Goal: Task Accomplishment & Management: Manage account settings

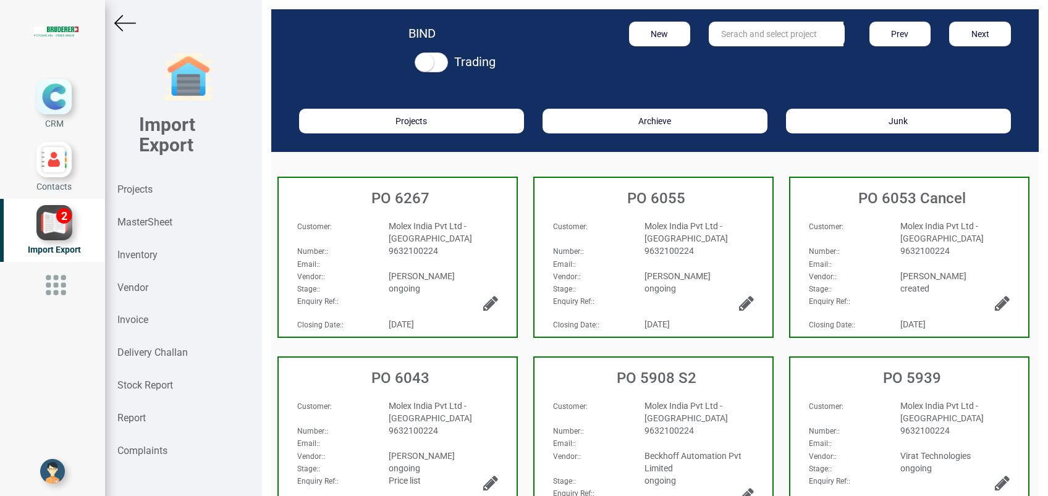
click at [717, 35] on input "text" at bounding box center [776, 34] width 135 height 25
click at [766, 35] on input "11025-1143" at bounding box center [776, 34] width 135 height 25
type input "11025-1143"
click at [765, 31] on input "11025-1143" at bounding box center [776, 34] width 135 height 25
click at [137, 189] on strong "Projects" at bounding box center [134, 190] width 35 height 12
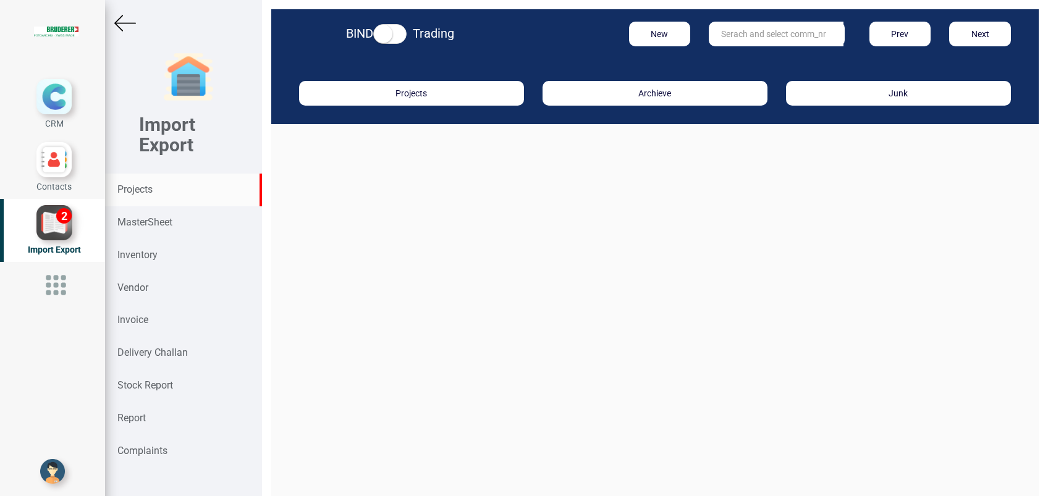
click at [724, 40] on input "text" at bounding box center [776, 34] width 135 height 25
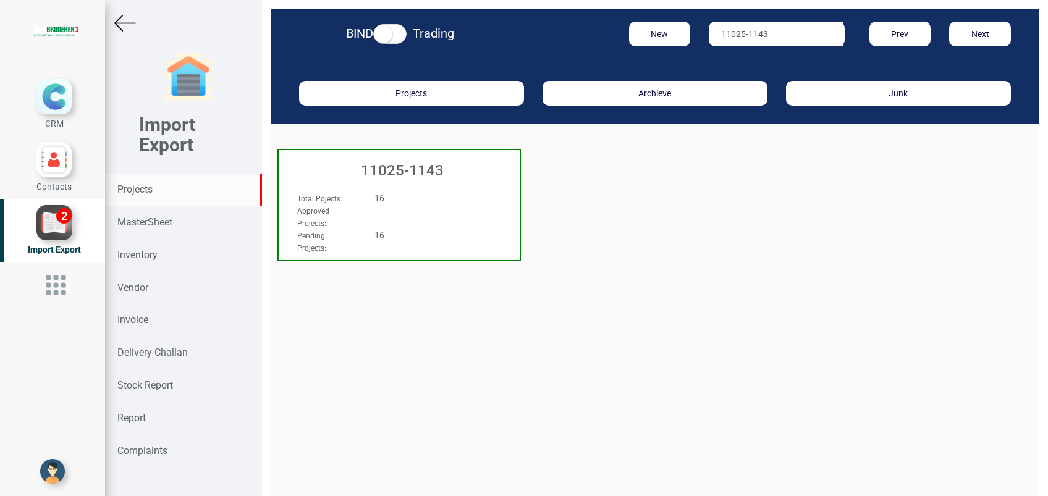
type input "11025-1143"
click at [421, 165] on h3 "11025-1143" at bounding box center [402, 170] width 235 height 16
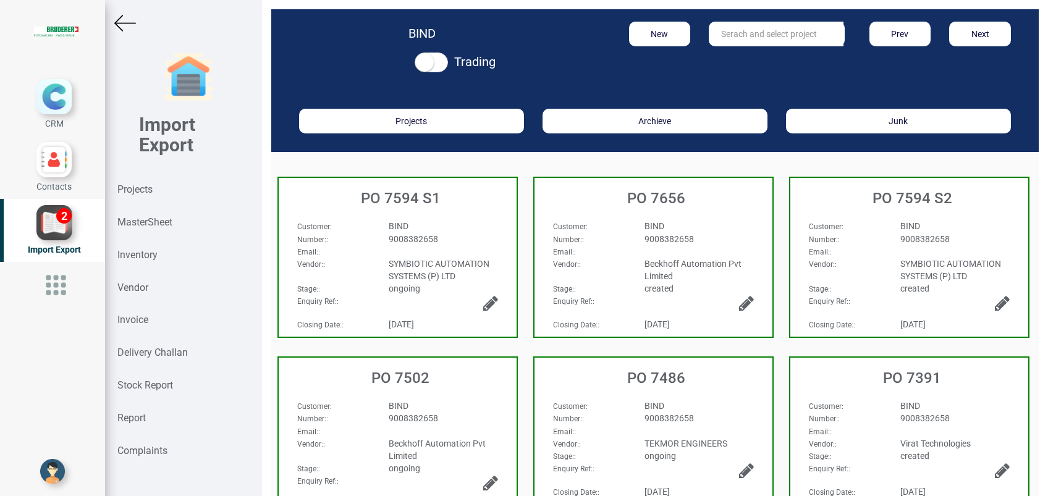
click at [676, 230] on div "BIND" at bounding box center [699, 226] width 128 height 12
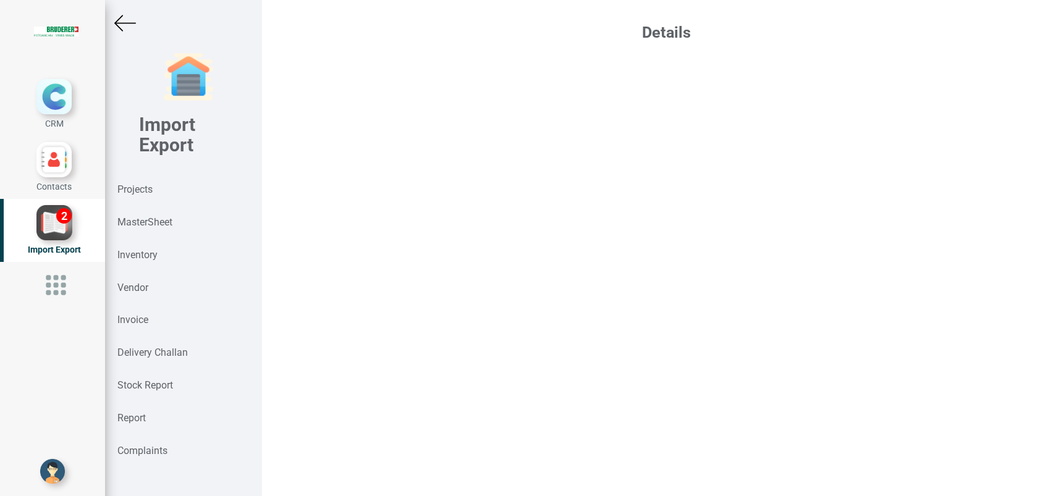
select select "INR"
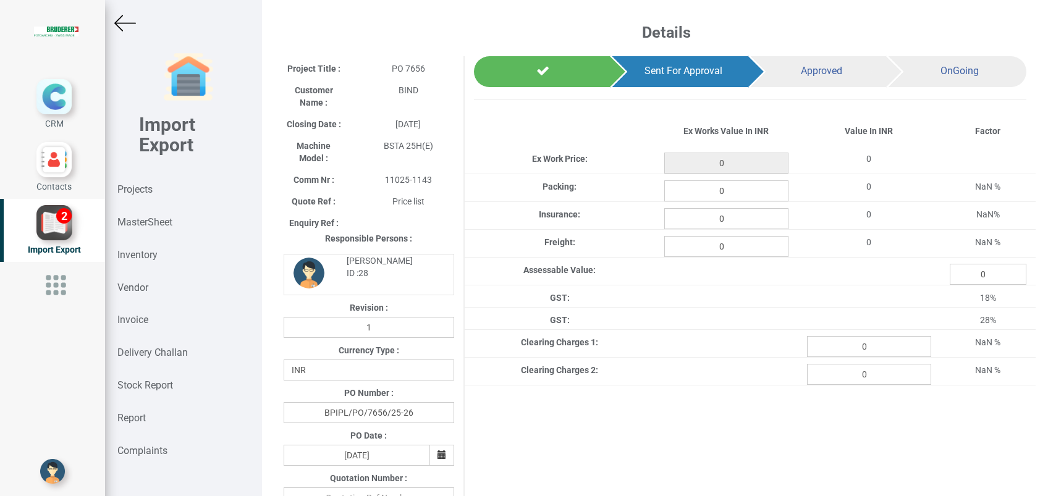
type input "3105"
click at [724, 189] on input "0" at bounding box center [726, 190] width 124 height 21
type input "31.05"
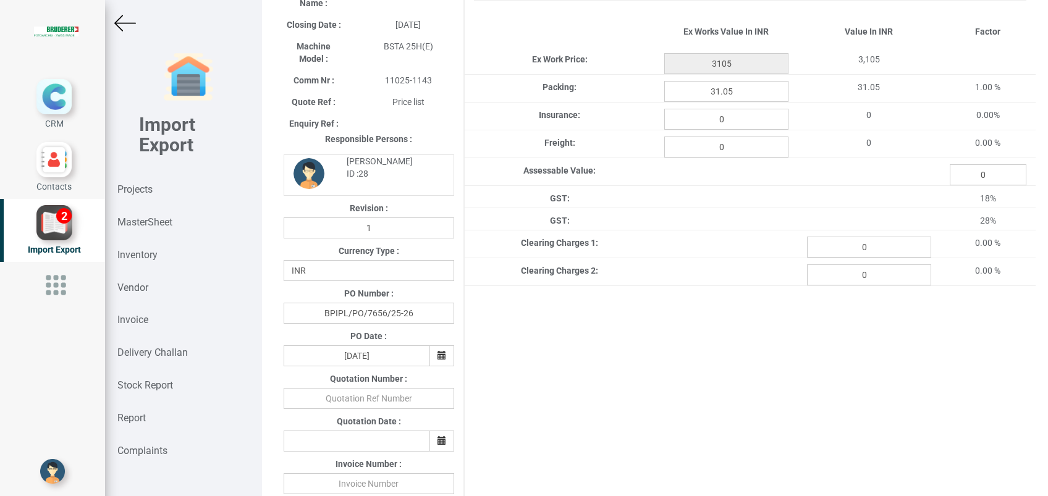
scroll to position [411, 0]
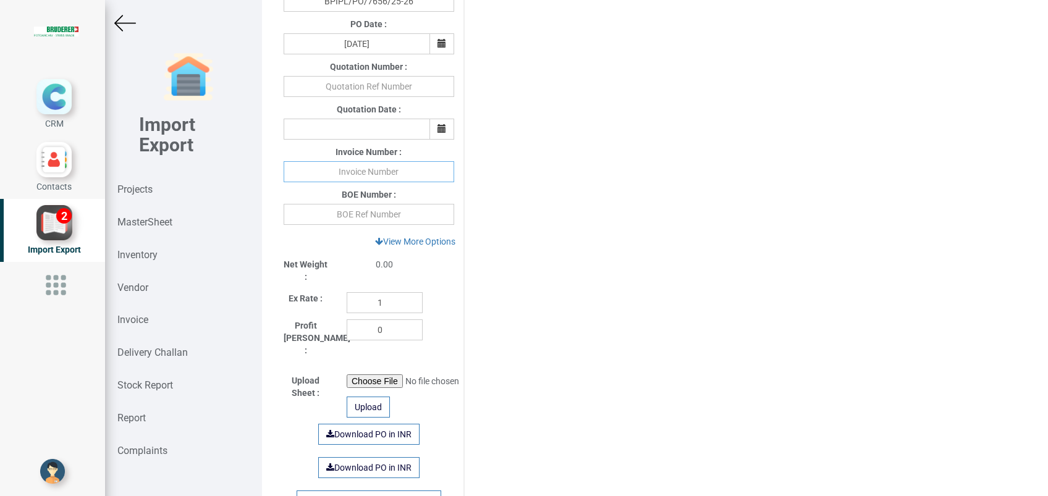
click at [358, 178] on input "text" at bounding box center [369, 171] width 171 height 21
type input "G252602686 110925"
click at [580, 277] on div "Project Title : PO 7656 Customer Name : BIND Closing Date : 2025-09-03 Machine …" at bounding box center [654, 107] width 761 height 925
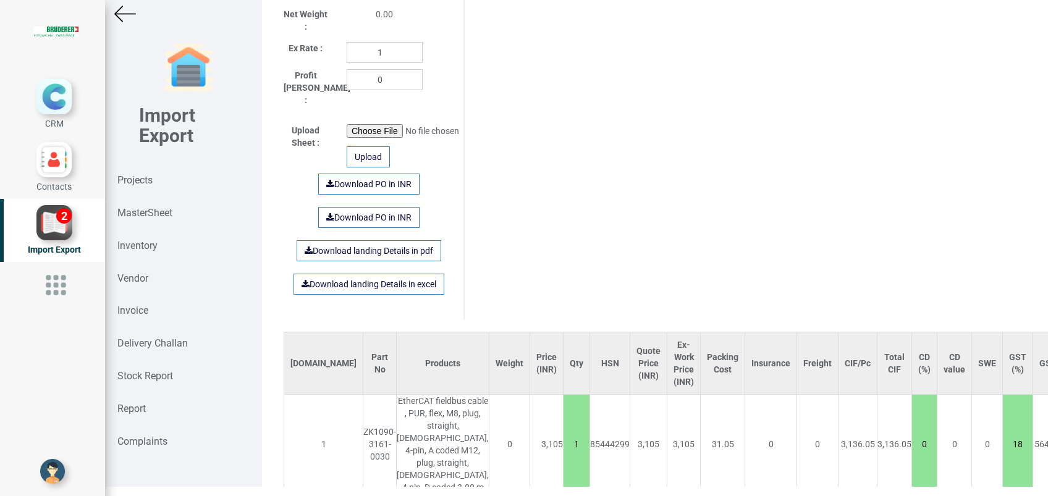
scroll to position [794, 0]
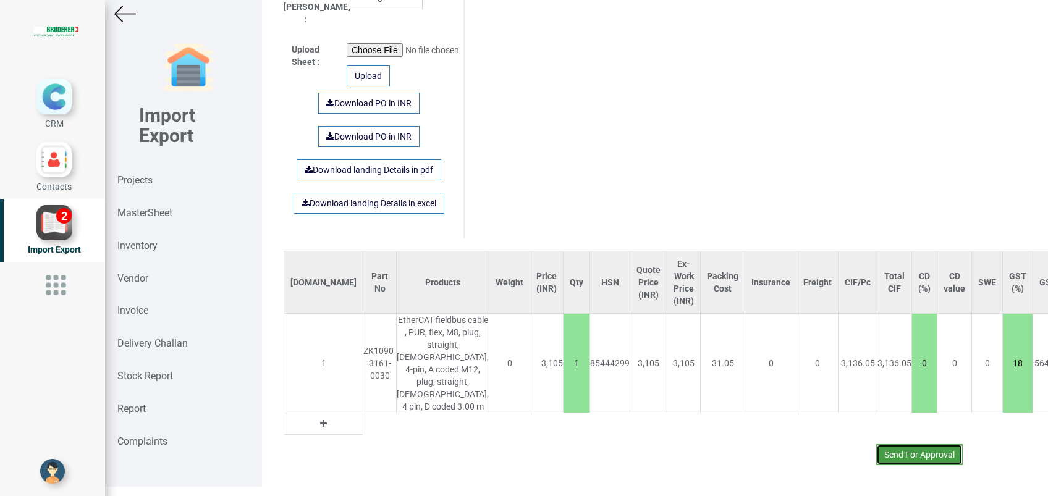
click at [911, 444] on button "Send For Approval" at bounding box center [919, 454] width 86 height 21
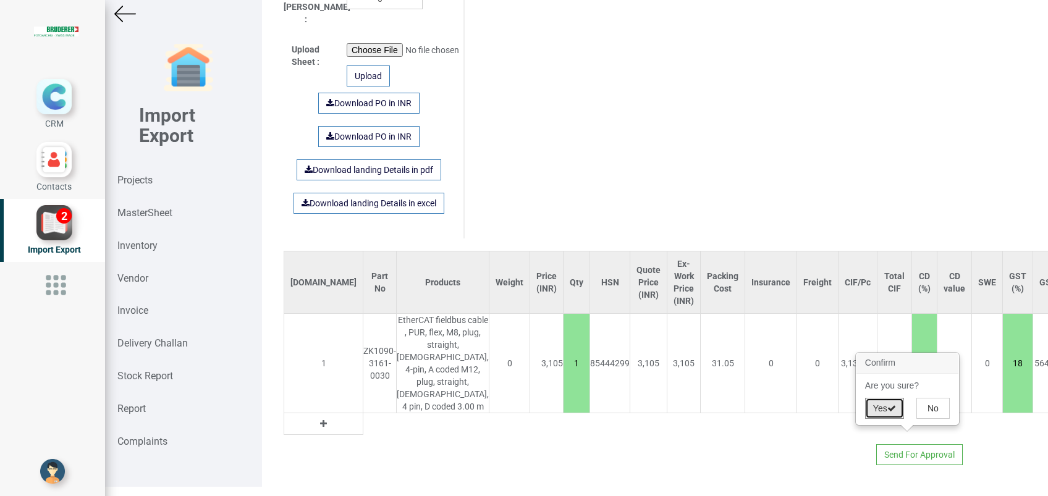
click at [882, 408] on button "Yes" at bounding box center [884, 408] width 39 height 21
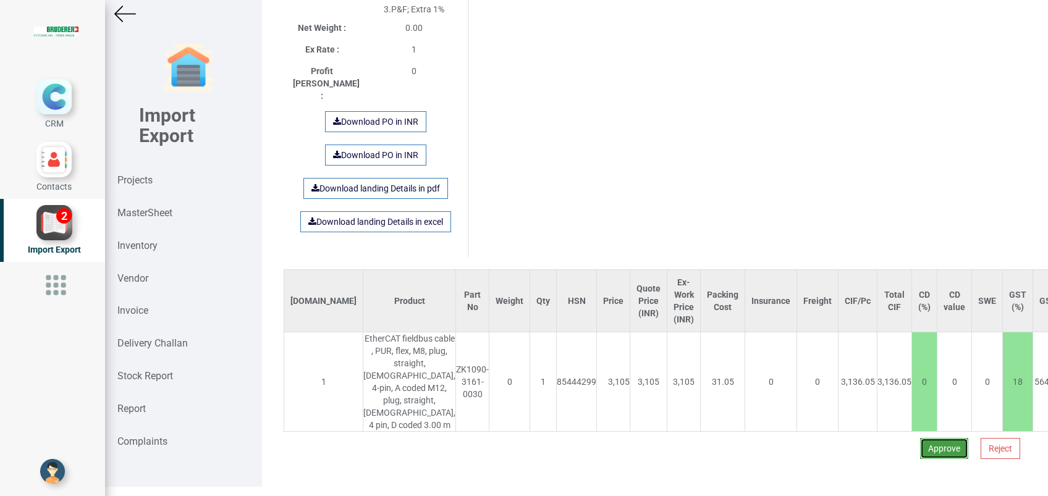
click at [929, 438] on button "Approve" at bounding box center [944, 448] width 48 height 21
click at [907, 394] on button "Yes" at bounding box center [907, 402] width 39 height 21
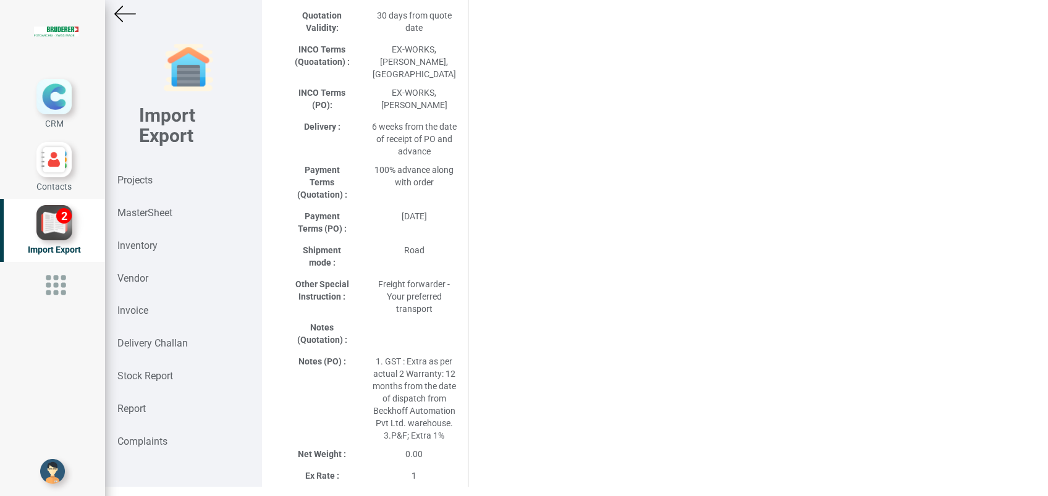
select select "INR"
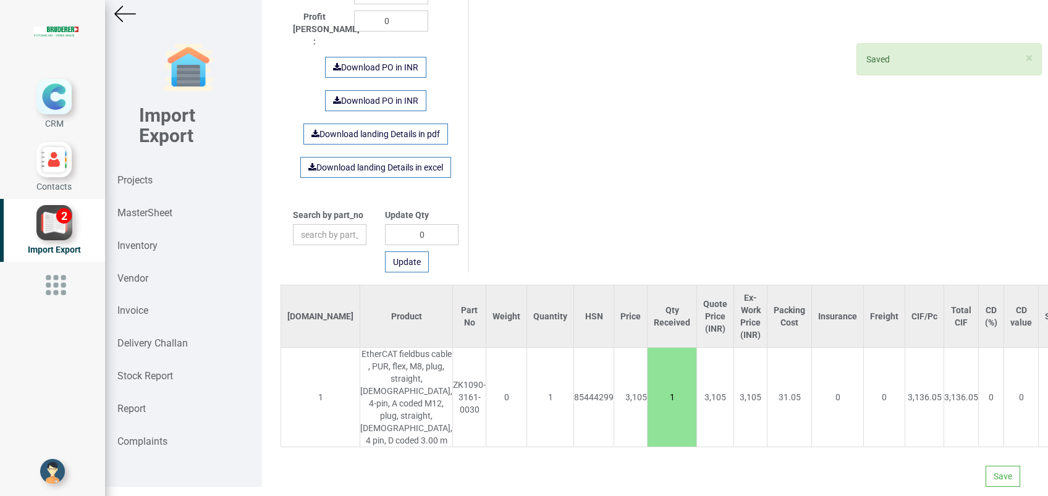
scroll to position [796, 0]
click at [985, 466] on button "Save" at bounding box center [1002, 476] width 35 height 21
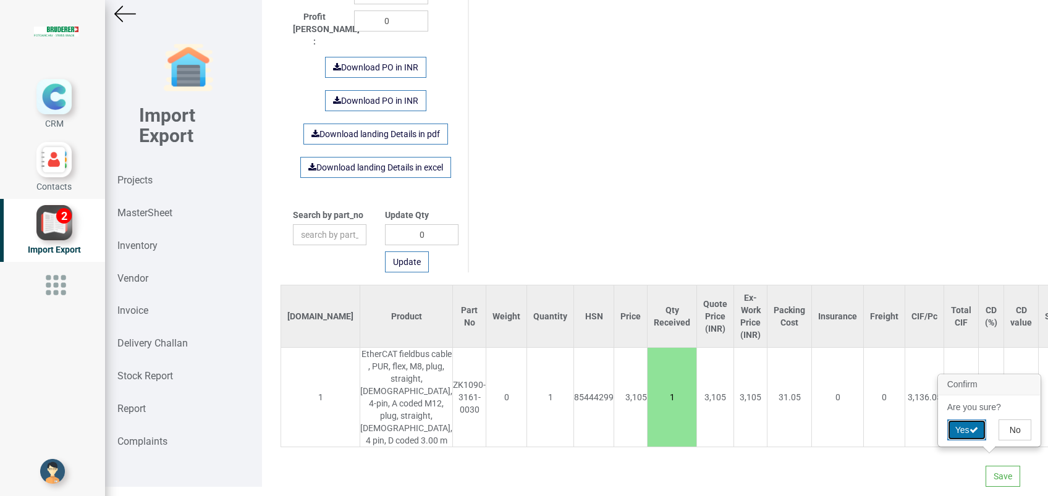
click at [961, 426] on button "Yes" at bounding box center [966, 430] width 39 height 21
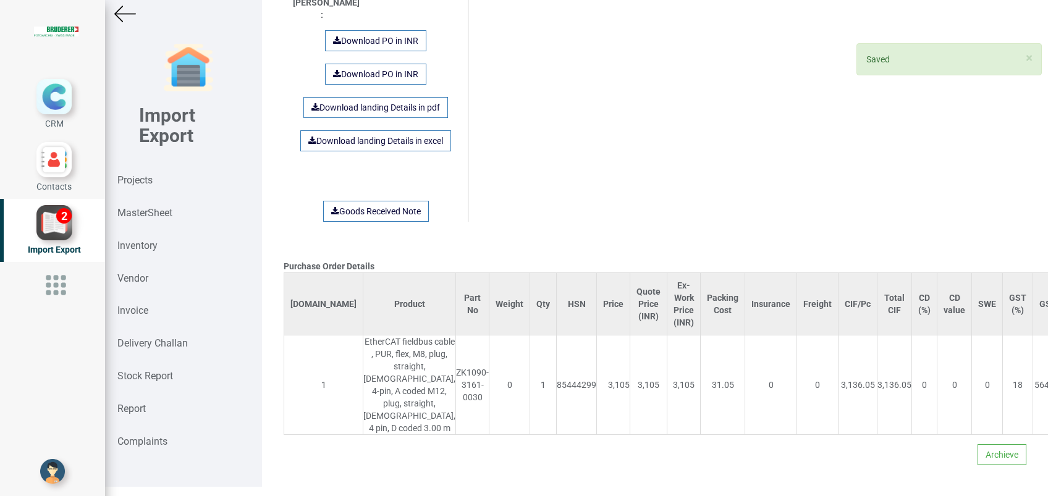
scroll to position [1098, 0]
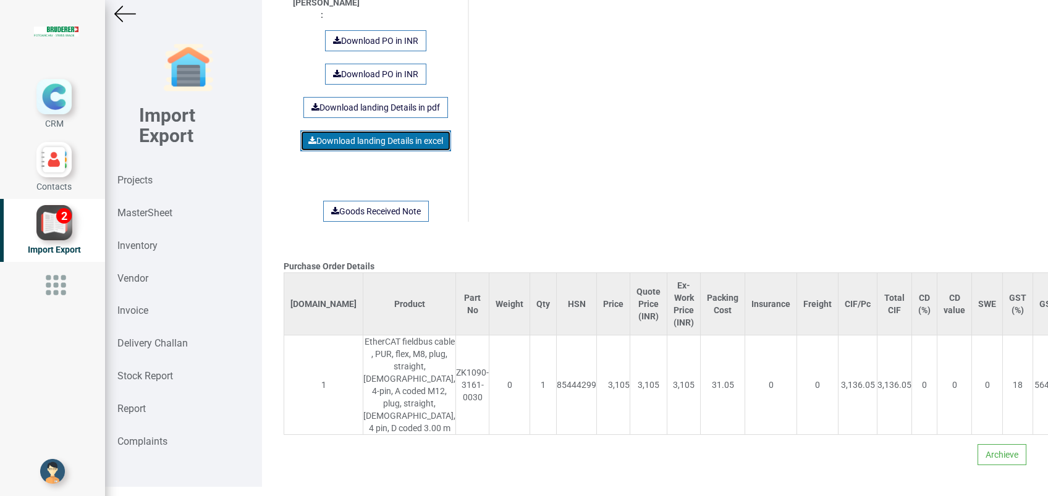
click at [359, 130] on link "Download landing Details in excel" at bounding box center [375, 140] width 151 height 21
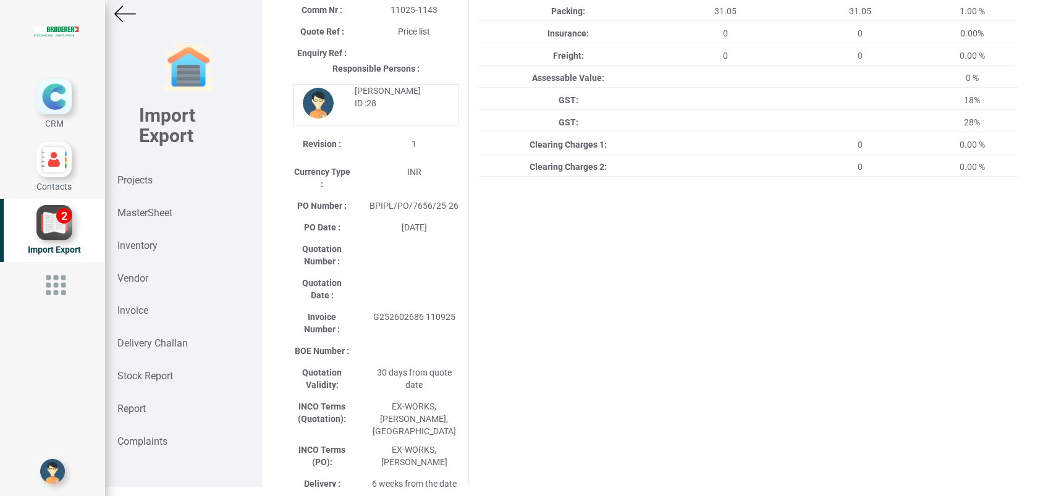
scroll to position [0, 0]
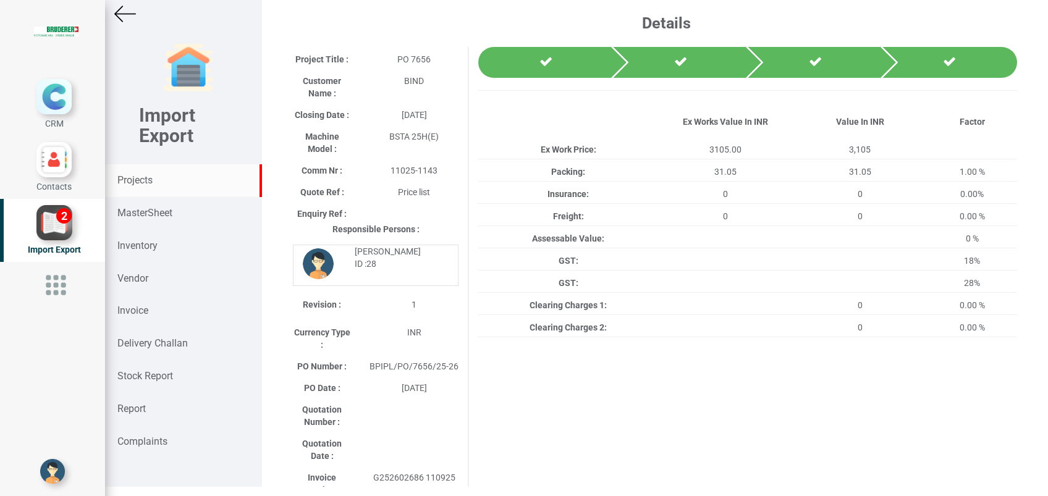
click at [118, 176] on strong "Projects" at bounding box center [134, 180] width 35 height 12
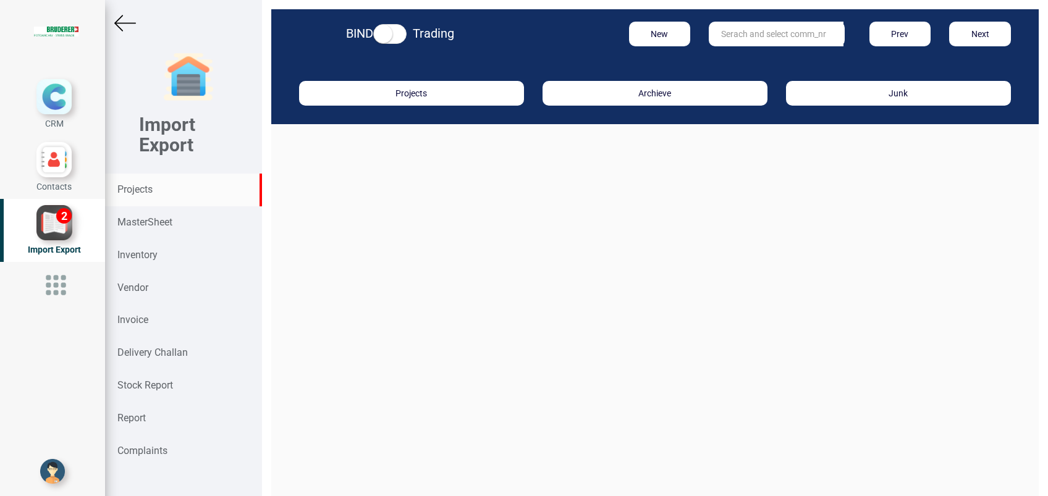
click at [732, 36] on input "text" at bounding box center [776, 34] width 135 height 25
type input "9927"
click at [738, 55] on link "9927" at bounding box center [758, 59] width 98 height 16
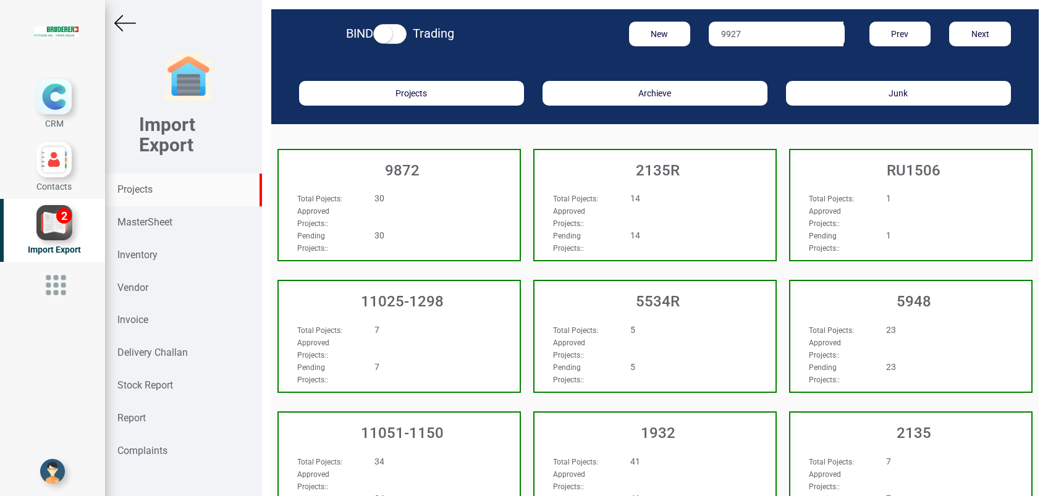
click at [412, 174] on h3 "9872" at bounding box center [402, 170] width 235 height 16
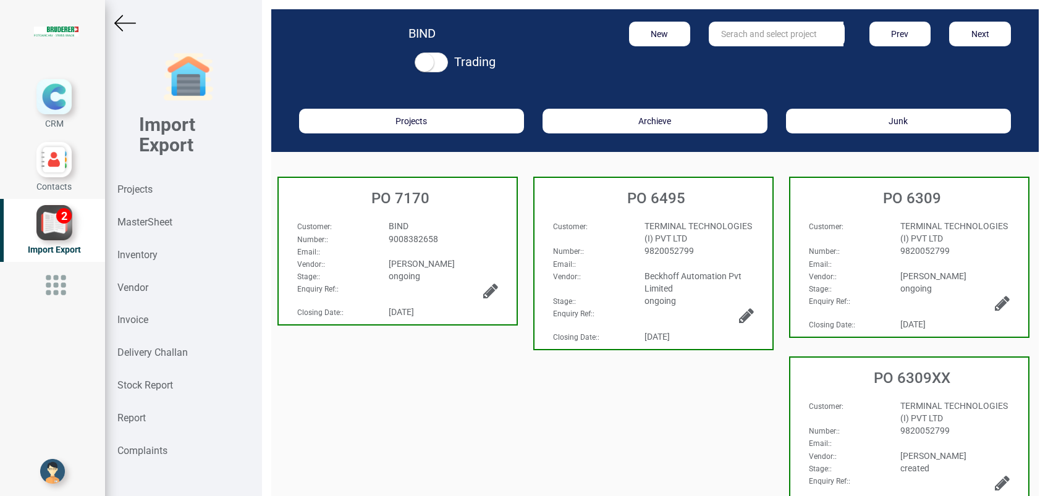
drag, startPoint x: 758, startPoint y: 25, endPoint x: 743, endPoint y: 28, distance: 15.1
click at [756, 25] on input "text" at bounding box center [776, 34] width 135 height 25
type input "7653"
click at [127, 188] on strong "Projects" at bounding box center [134, 190] width 35 height 12
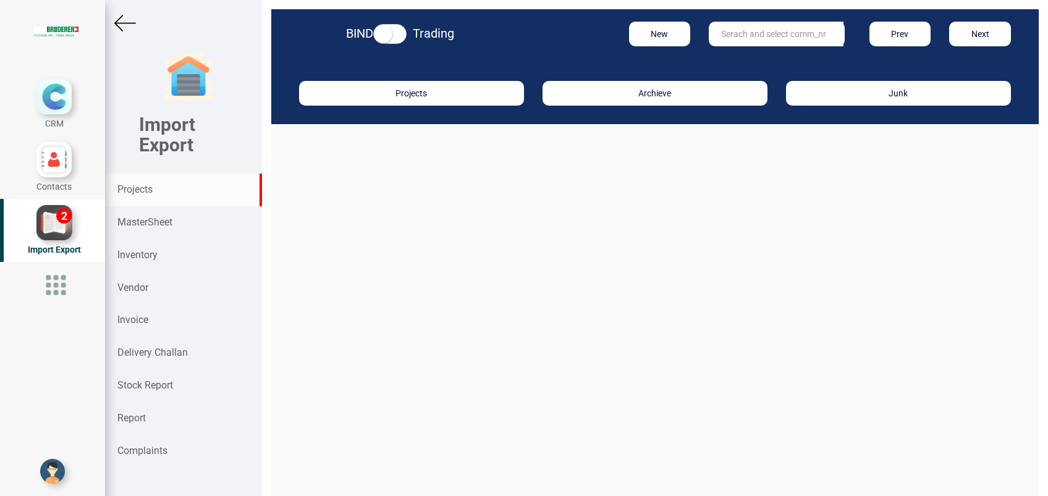
click at [734, 37] on input "text" at bounding box center [776, 34] width 135 height 25
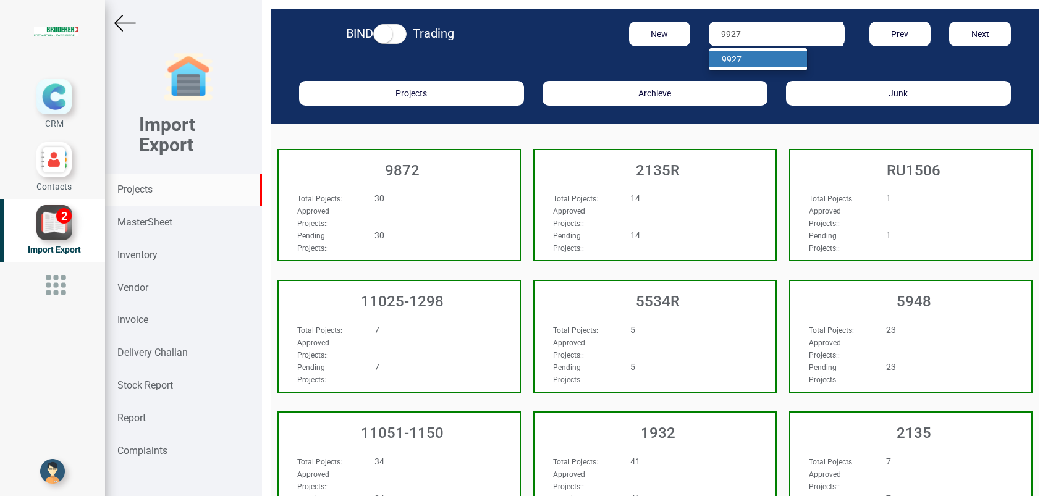
type input "9927"
drag, startPoint x: 736, startPoint y: 59, endPoint x: 729, endPoint y: 71, distance: 14.4
click at [736, 59] on link "9927" at bounding box center [758, 59] width 98 height 16
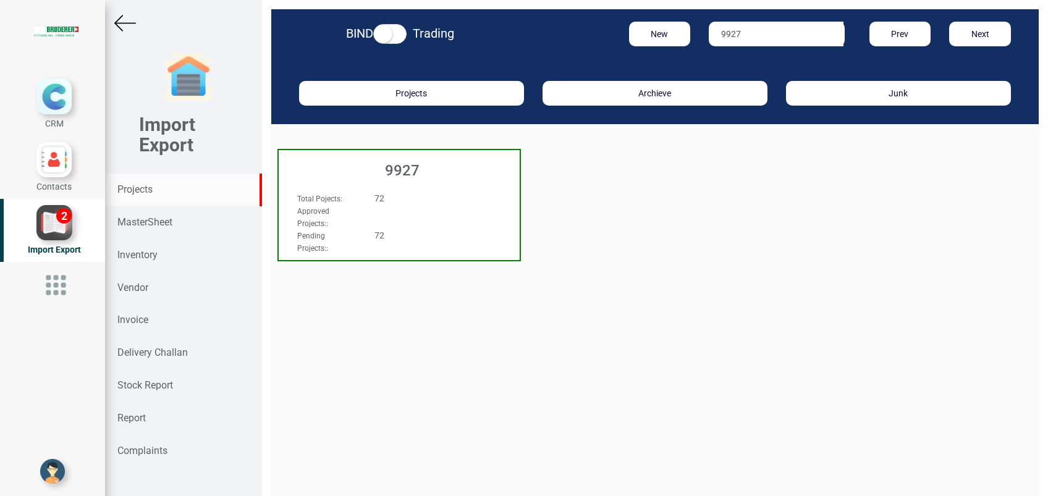
click at [416, 169] on h3 "9927" at bounding box center [402, 170] width 235 height 16
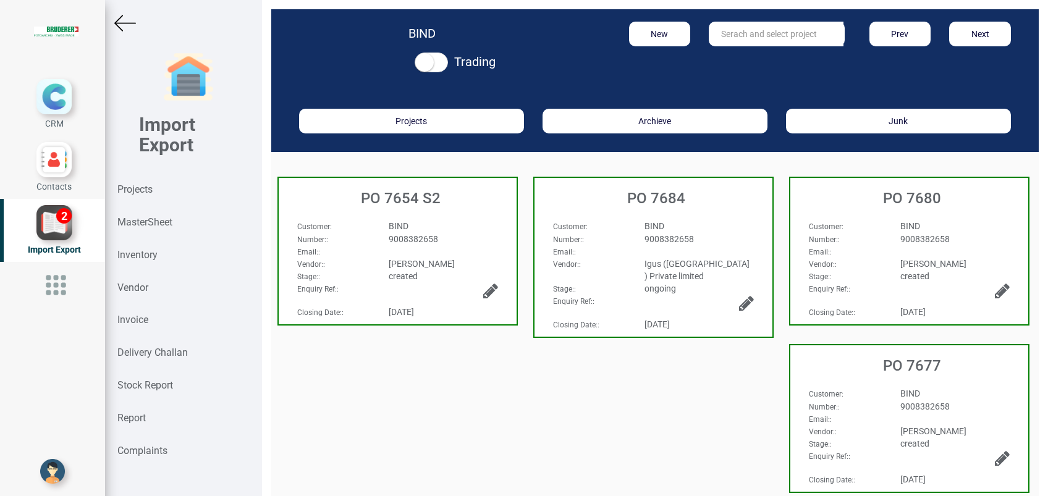
click at [720, 42] on input "text" at bounding box center [776, 34] width 135 height 25
click at [733, 59] on strong "7653" at bounding box center [743, 59] width 20 height 10
type input "PO 7653"
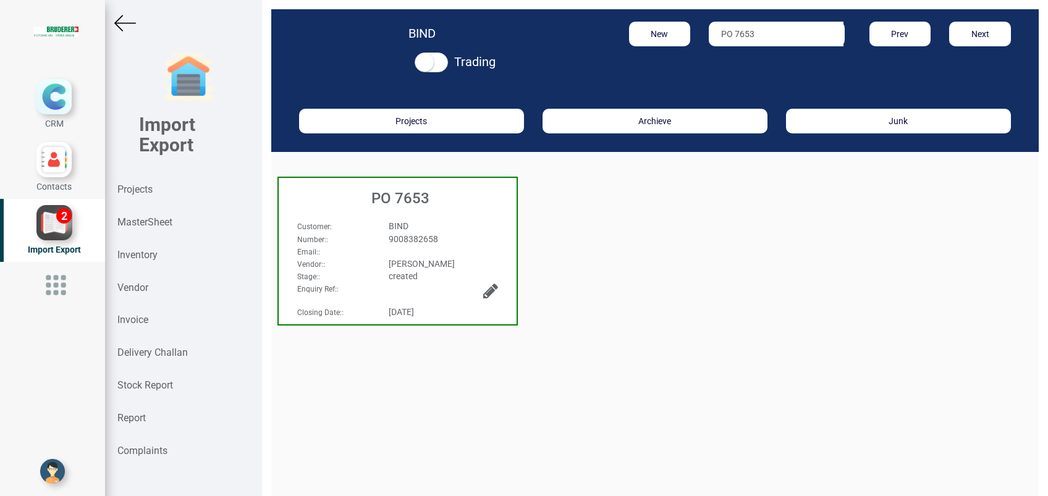
click at [405, 203] on h3 "PO 7653" at bounding box center [401, 198] width 232 height 16
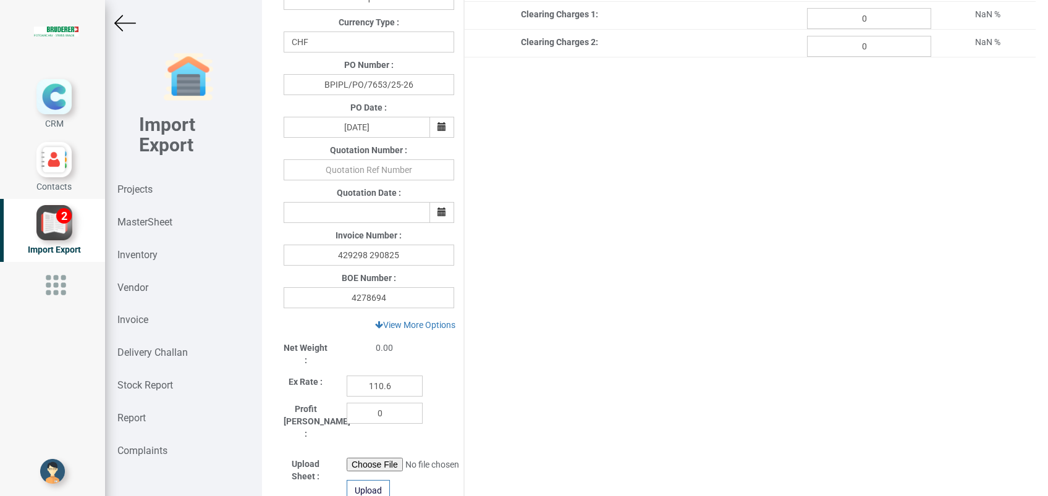
scroll to position [329, 0]
type input "1897.05"
drag, startPoint x: 394, startPoint y: 383, endPoint x: 300, endPoint y: 383, distance: 93.9
click at [300, 383] on div "Ex Rate : 110.6" at bounding box center [368, 381] width 189 height 27
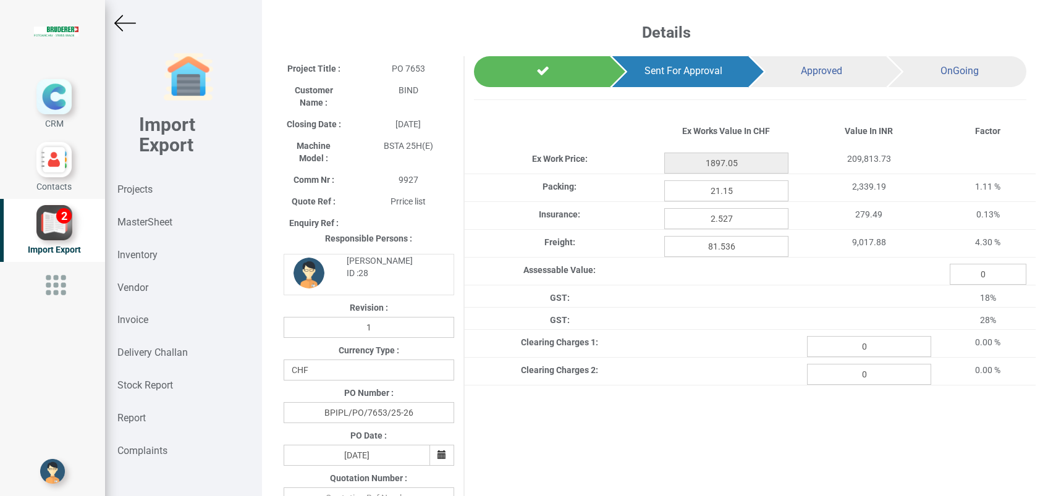
scroll to position [235, 0]
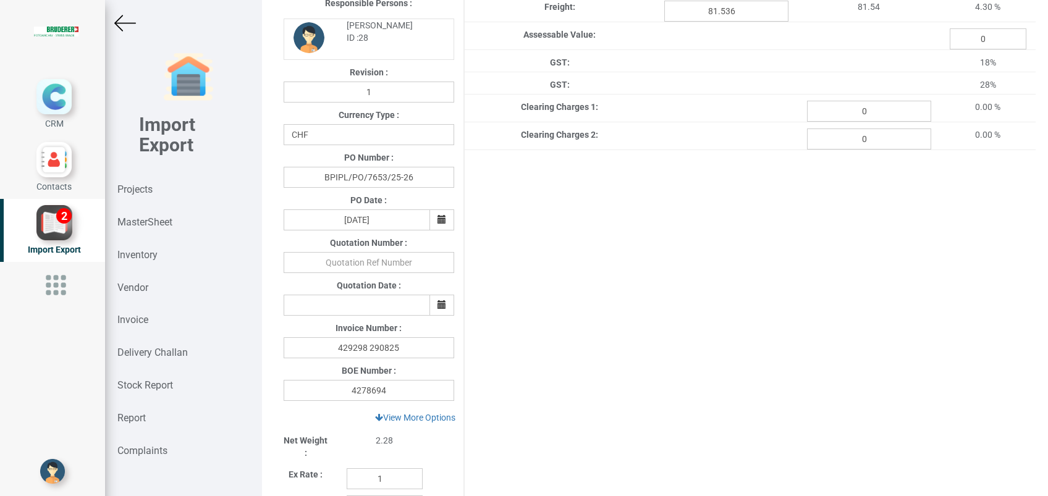
click at [702, 317] on div "Project Title : PO 7653 Customer Name : BIND Closing Date : 2025-09-02 Machine …" at bounding box center [654, 283] width 761 height 925
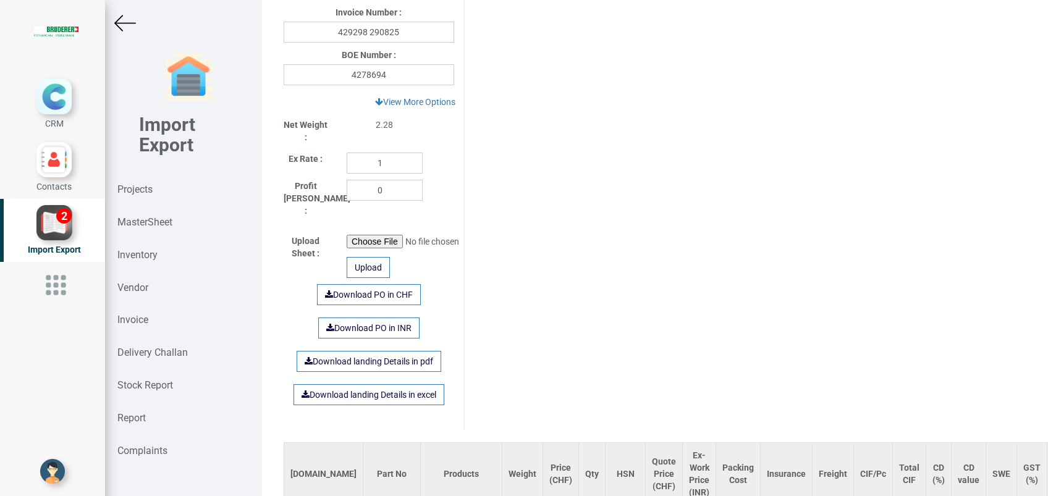
scroll to position [329, 0]
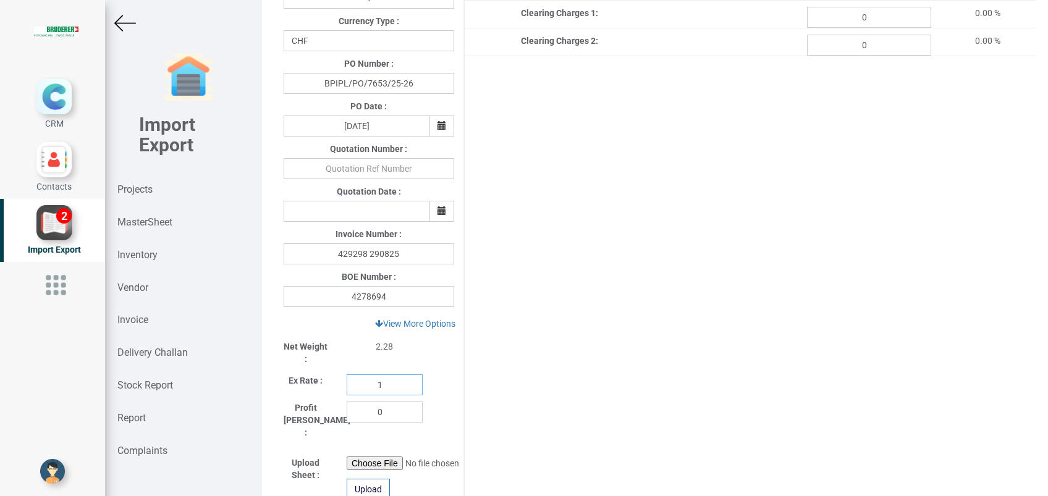
click at [386, 389] on input "1" at bounding box center [385, 384] width 76 height 21
type input "110.6"
click at [622, 349] on div "Project Title : PO 7653 Customer Name : BIND Closing Date : 2025-09-02 Machine …" at bounding box center [654, 189] width 761 height 925
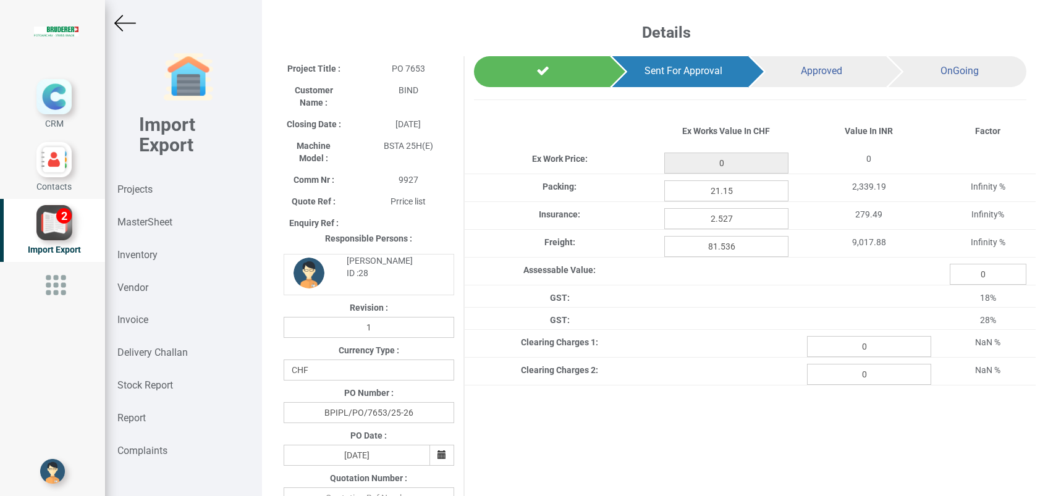
type input "1897.05"
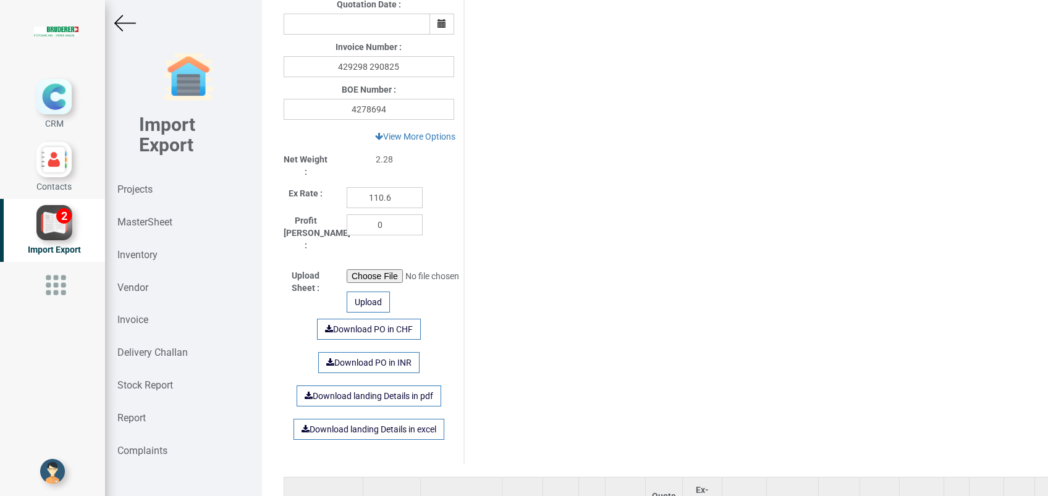
scroll to position [494, 0]
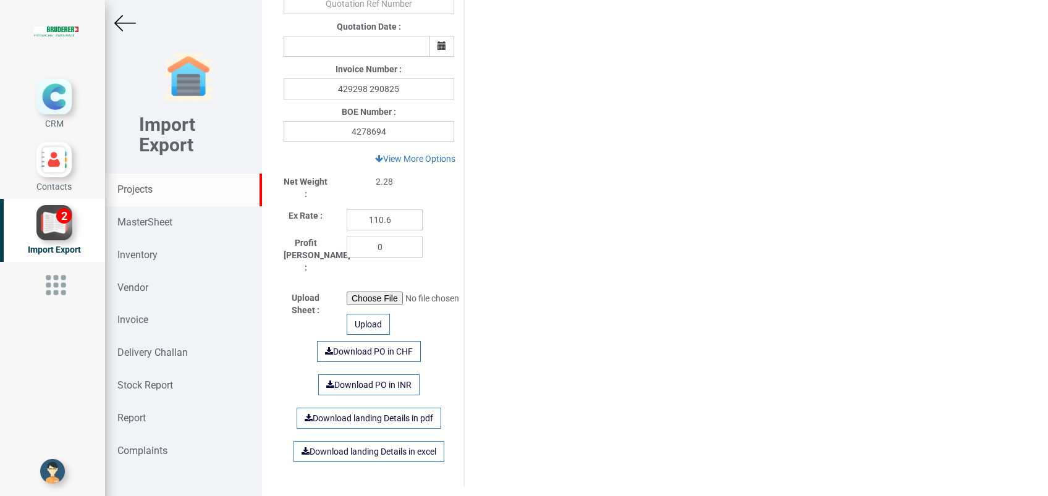
click at [153, 187] on strong "Projects" at bounding box center [134, 190] width 35 height 12
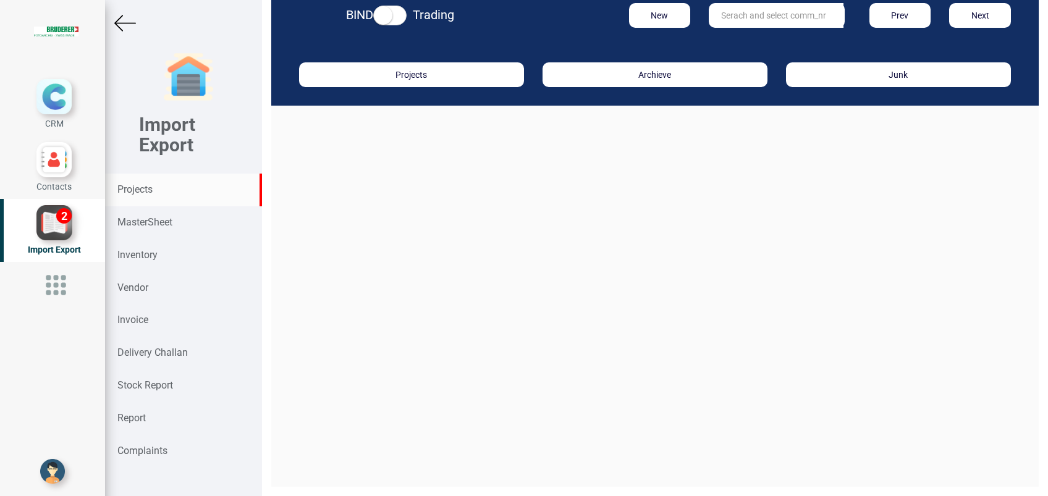
click at [745, 20] on input "text" at bounding box center [776, 15] width 135 height 25
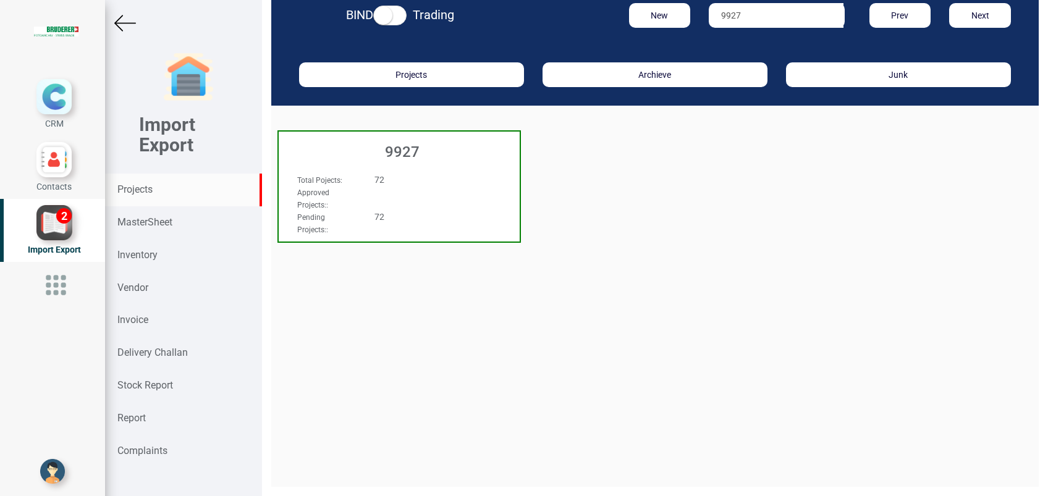
type input "9927"
click at [433, 147] on h3 "9927" at bounding box center [402, 152] width 235 height 16
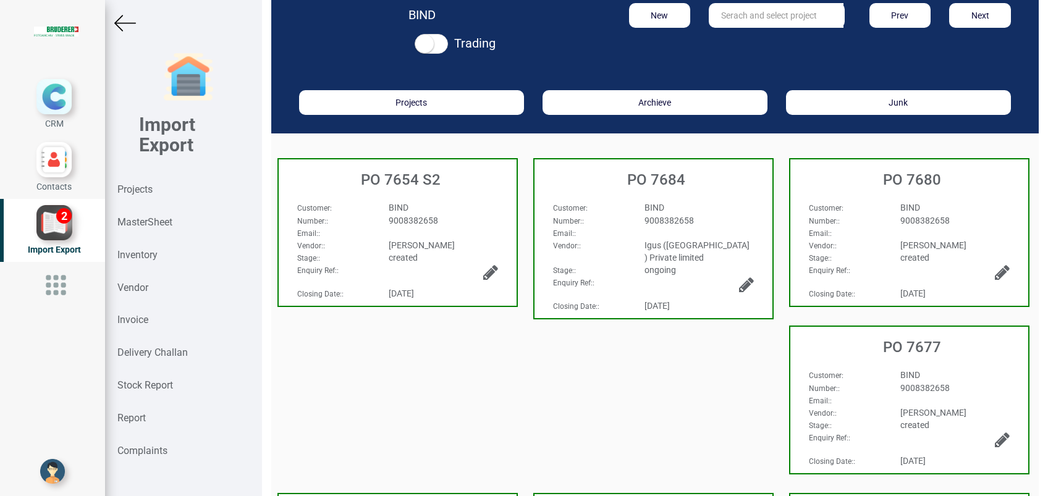
click at [754, 16] on input "text" at bounding box center [776, 15] width 135 height 25
click at [749, 41] on link "PO 7655" at bounding box center [758, 41] width 98 height 16
type input "PO 7655"
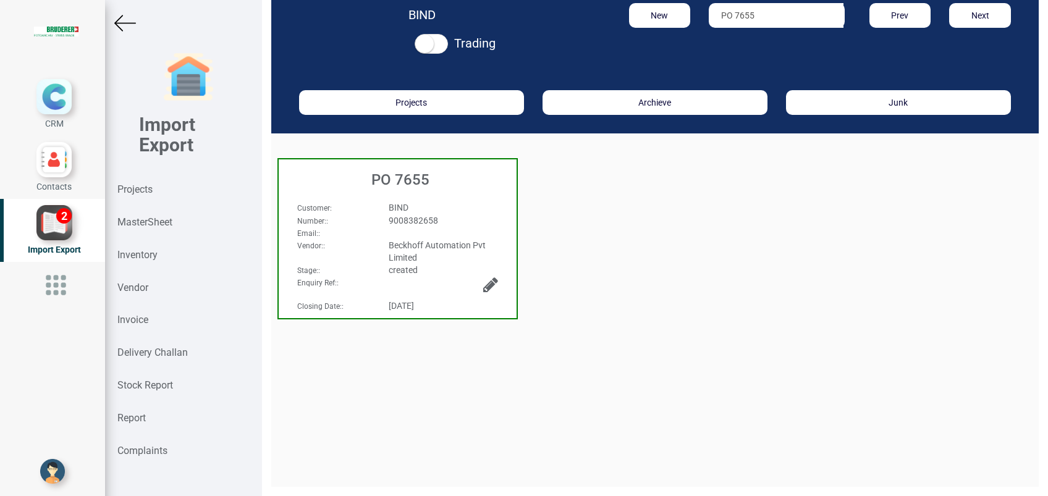
click at [411, 178] on h3 "PO 7655" at bounding box center [401, 180] width 232 height 16
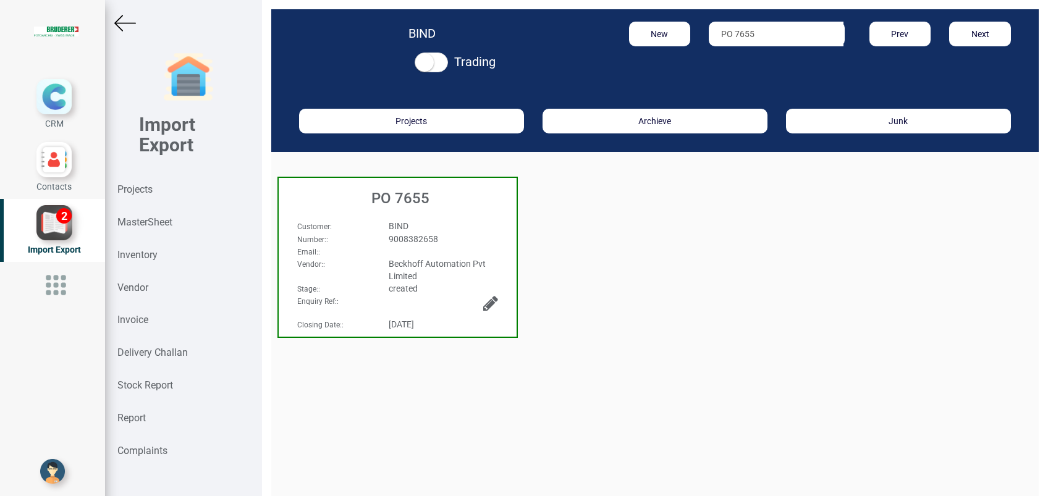
select select "INR"
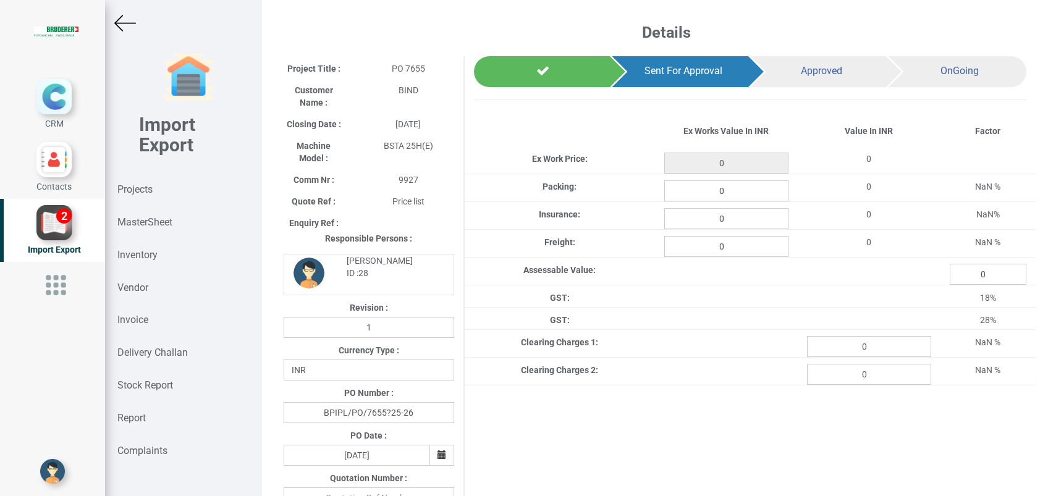
type input "63380"
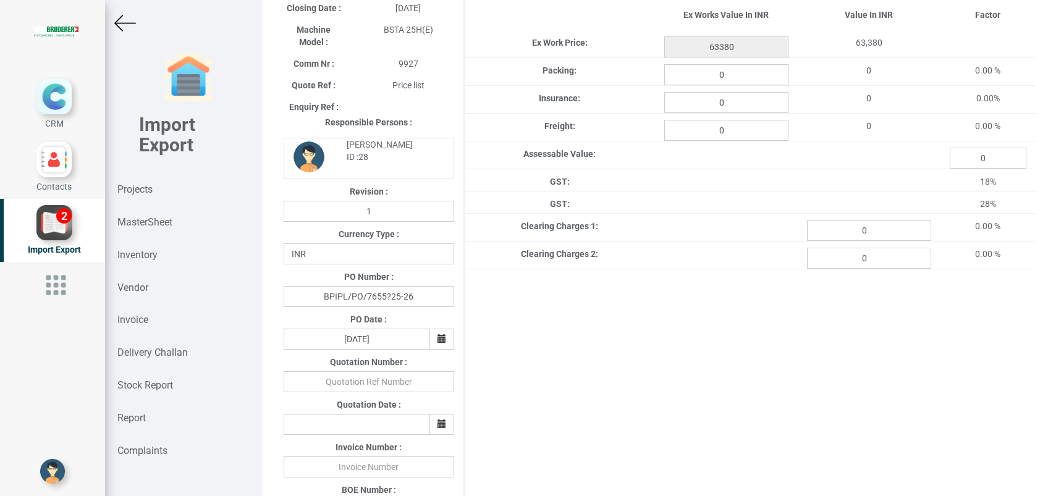
scroll to position [411, 0]
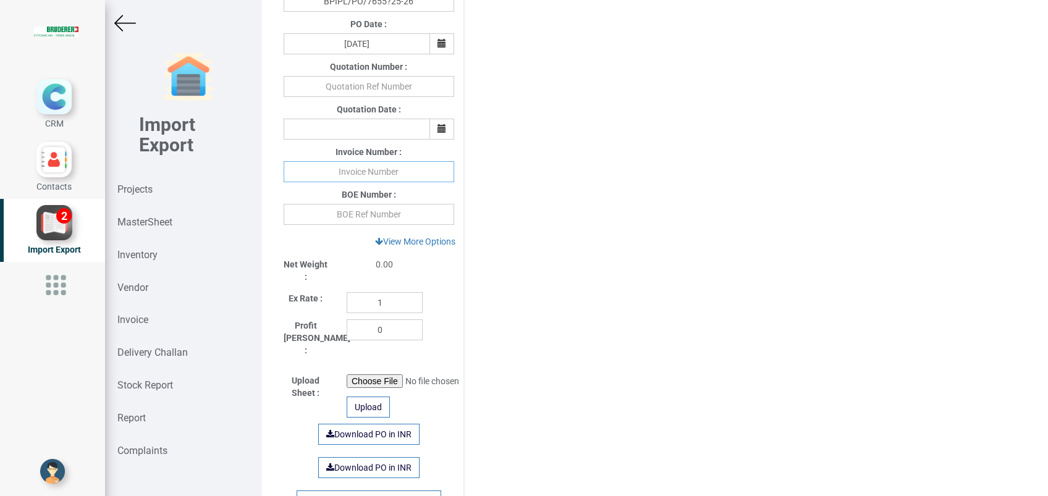
click at [363, 177] on input "text" at bounding box center [369, 171] width 171 height 21
type input "G252602685 110925"
click at [617, 246] on div "Project Title : PO 7655 Customer Name : BIND Closing Date : 2025-09-03 Machine …" at bounding box center [654, 107] width 761 height 925
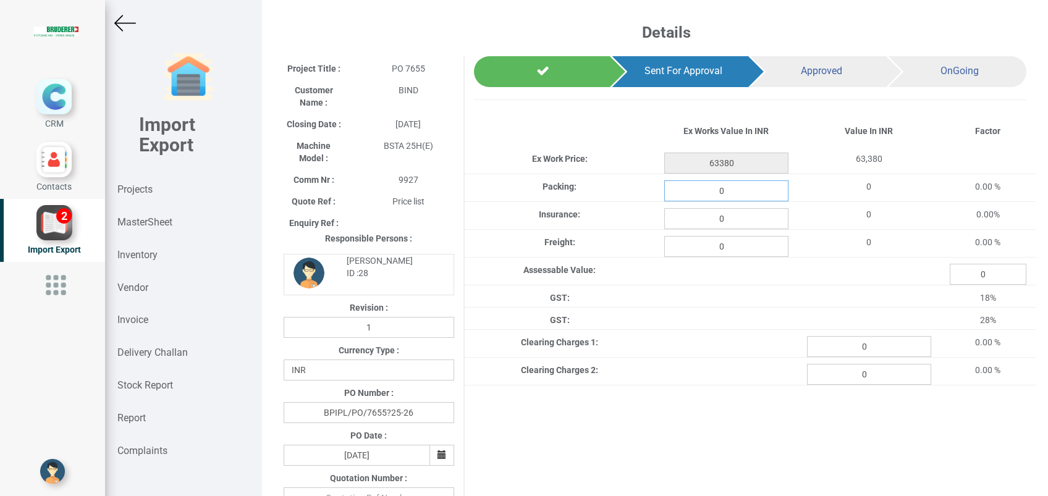
click at [747, 187] on input "0" at bounding box center [726, 190] width 124 height 21
type input "633.80"
type input "500"
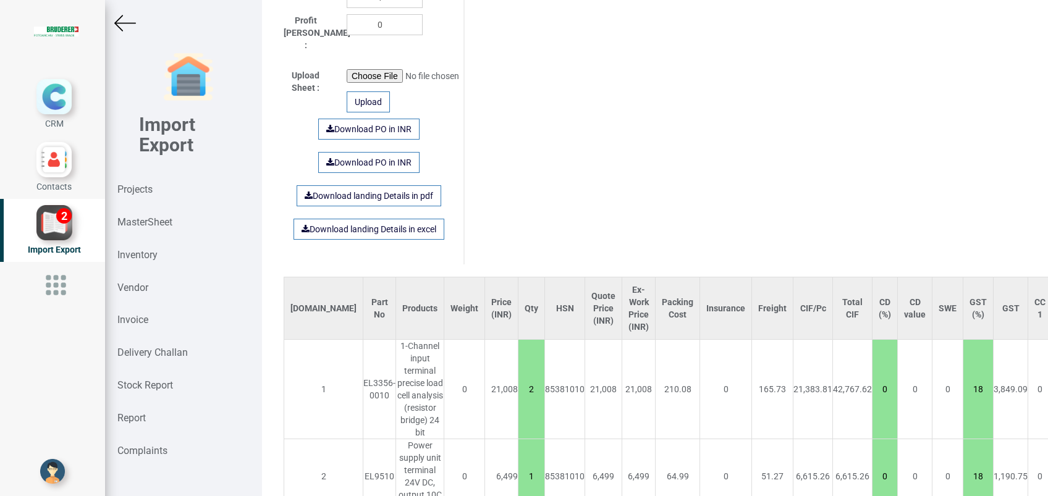
scroll to position [869, 0]
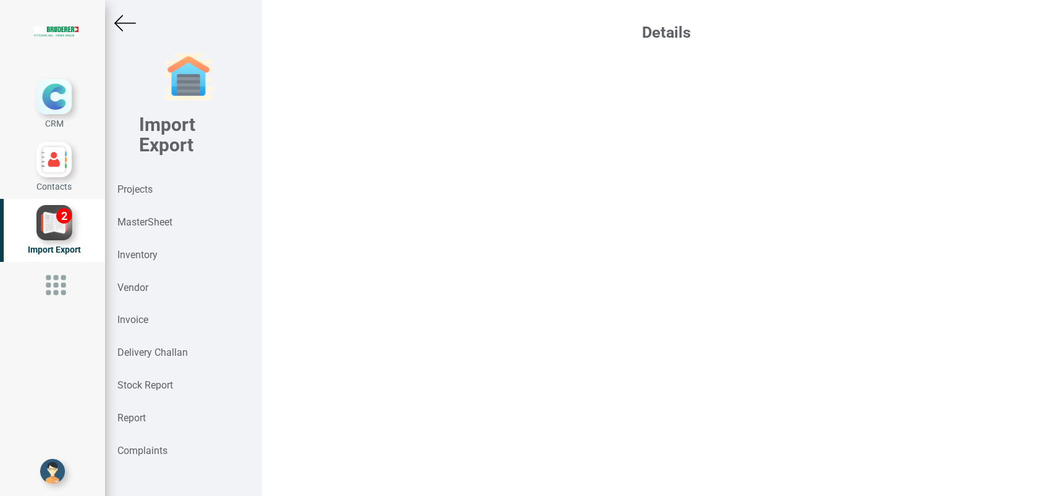
select select "INR"
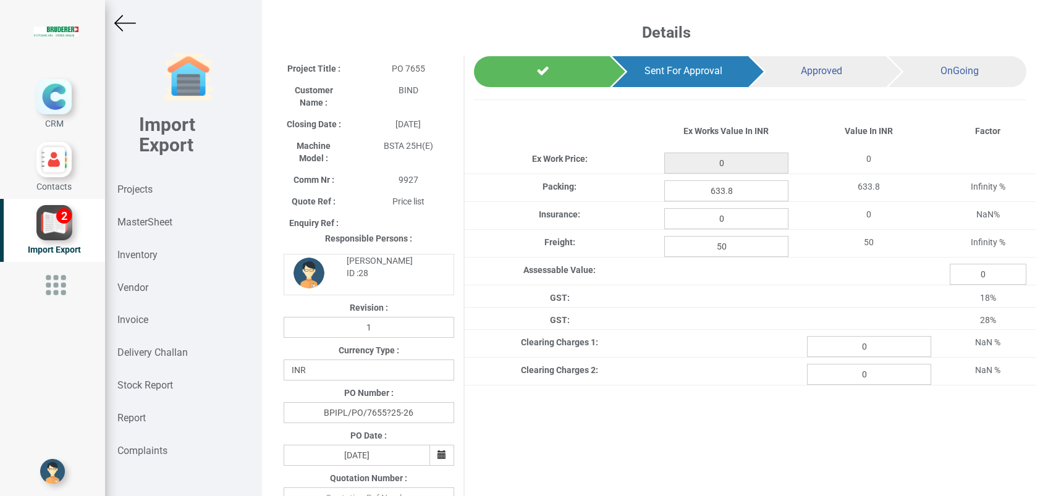
type input "63380"
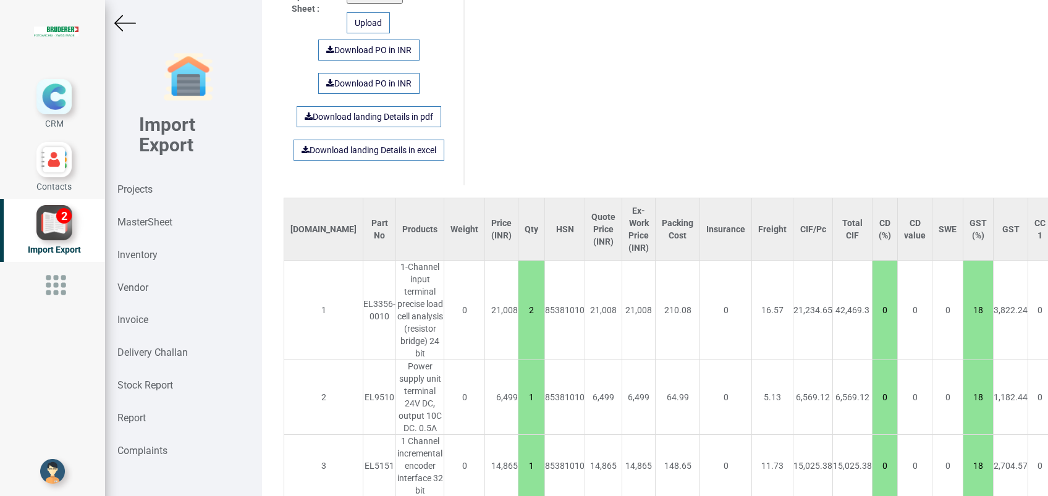
scroll to position [869, 0]
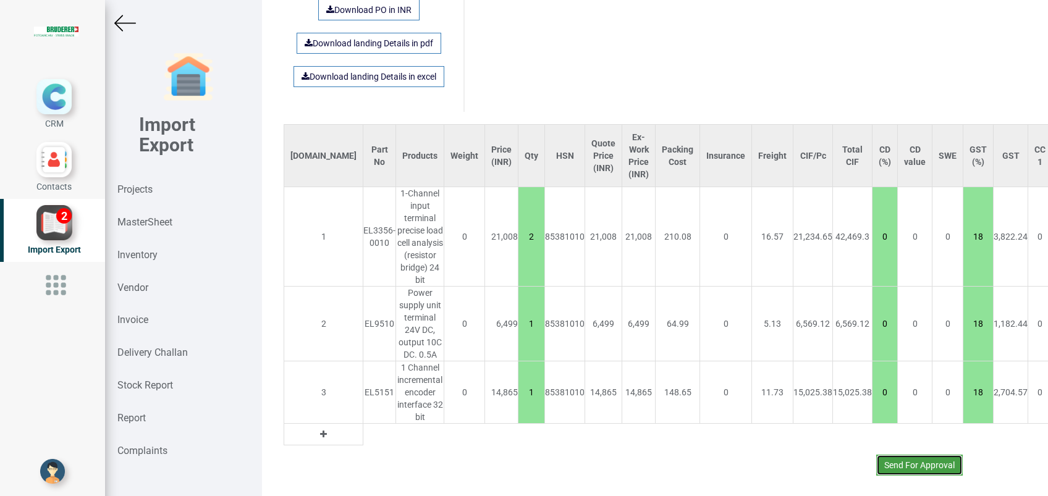
click at [893, 455] on button "Send For Approval" at bounding box center [919, 465] width 86 height 21
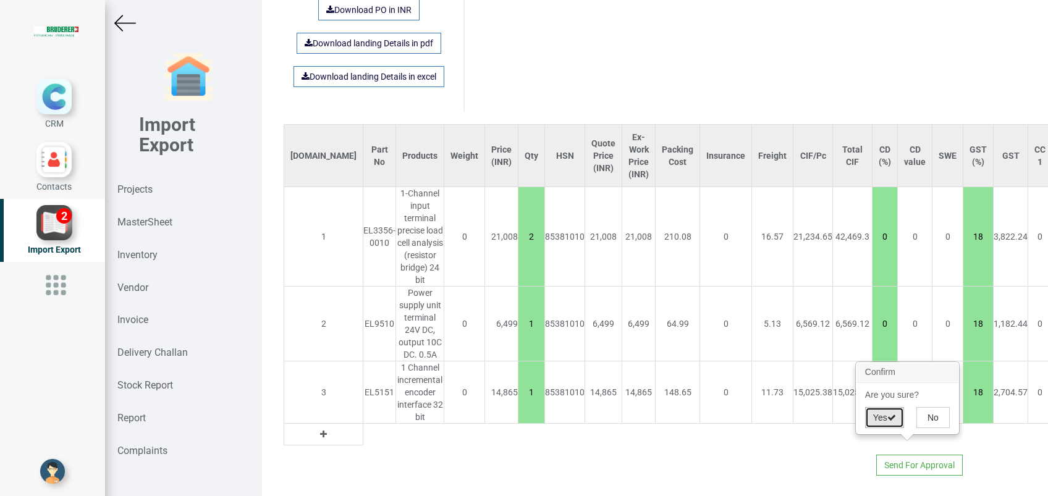
click at [882, 417] on button "Yes" at bounding box center [884, 417] width 39 height 21
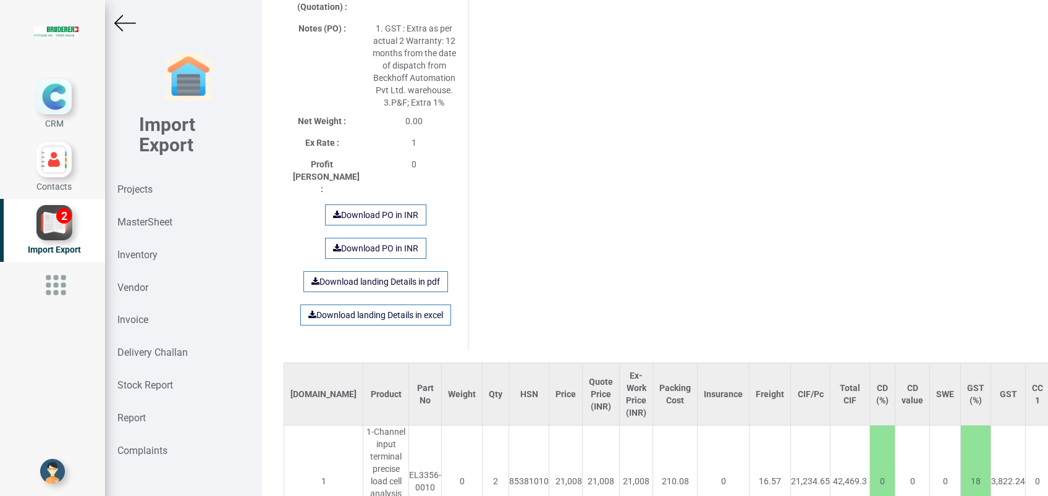
scroll to position [1080, 0]
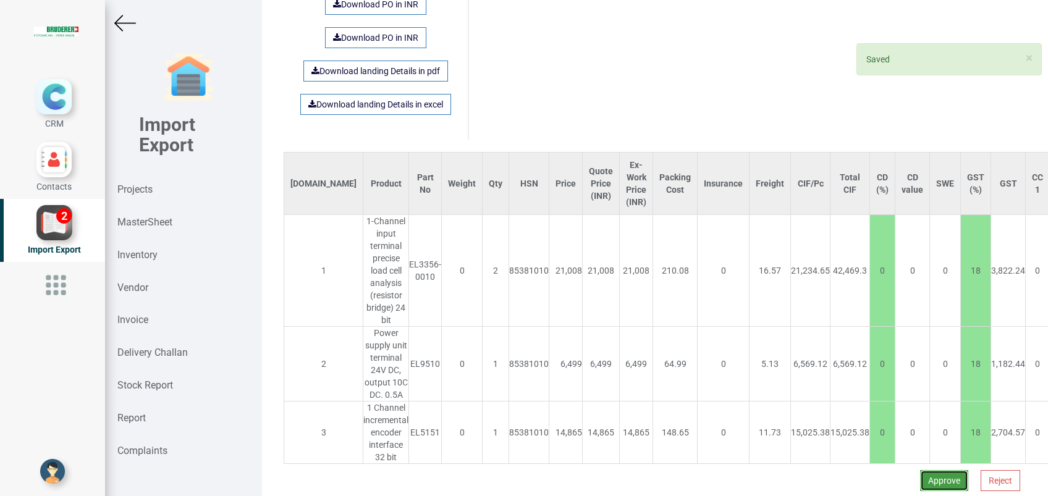
click at [922, 470] on button "Approve" at bounding box center [944, 480] width 48 height 21
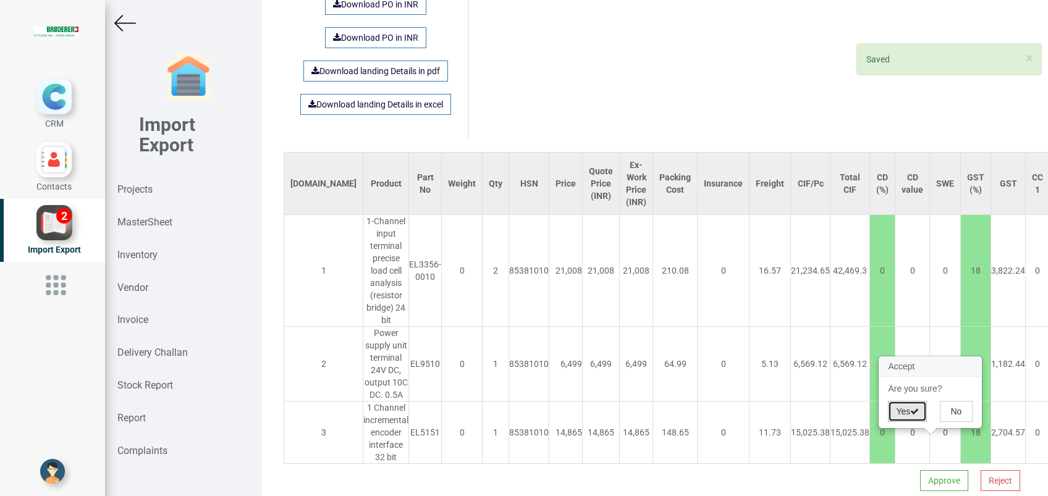
click at [911, 414] on button "Yes" at bounding box center [907, 411] width 39 height 21
select select "INR"
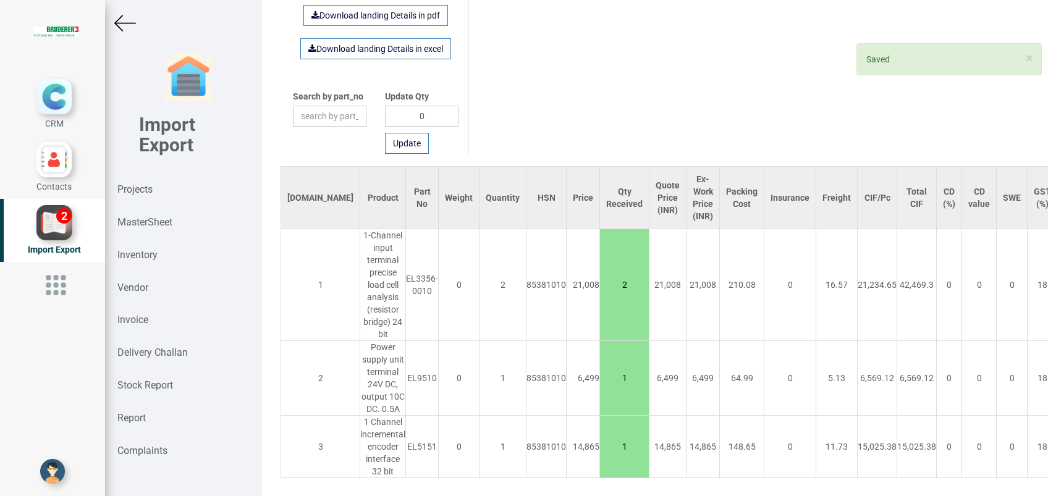
scroll to position [859, 0]
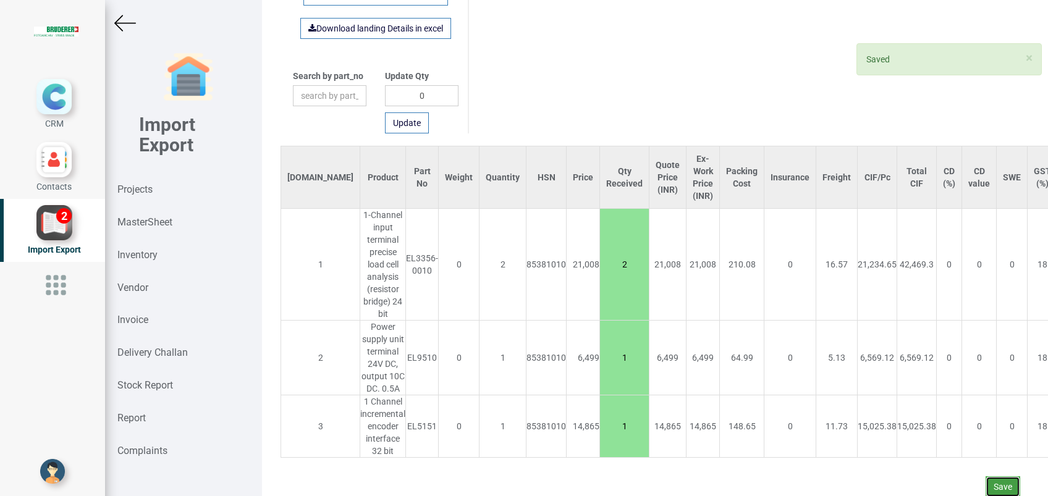
click at [987, 476] on button "Save" at bounding box center [1002, 486] width 35 height 21
click at [968, 445] on button "Yes" at bounding box center [966, 439] width 39 height 21
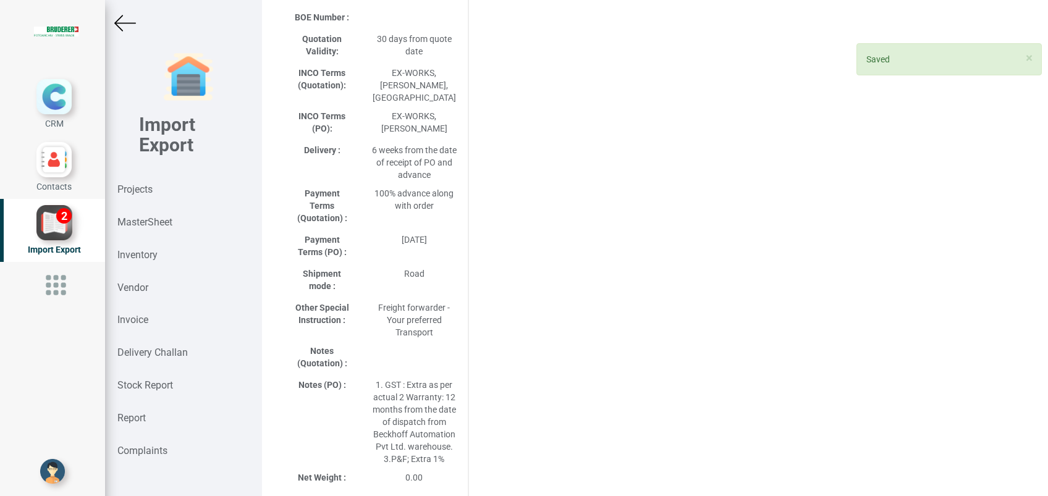
scroll to position [576, 0]
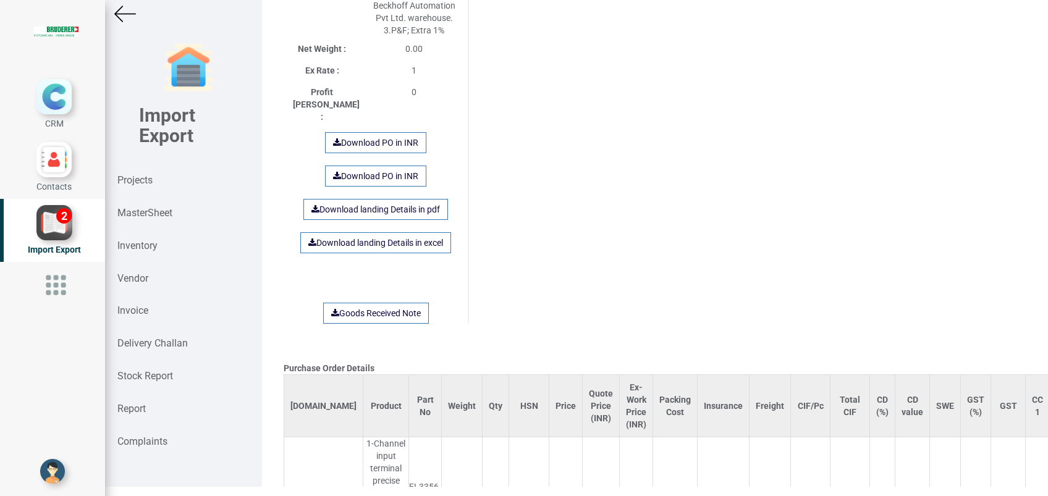
scroll to position [906, 0]
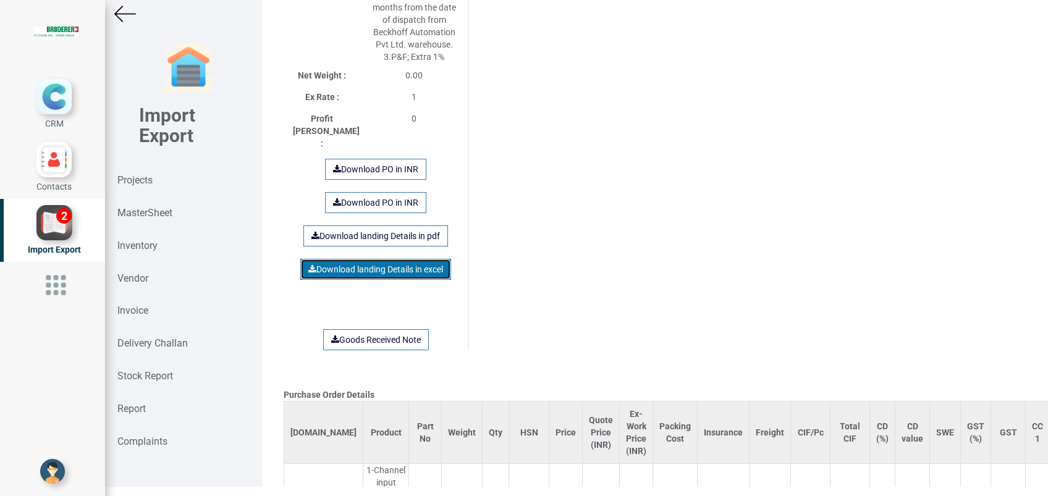
click at [381, 259] on link "Download landing Details in excel" at bounding box center [375, 269] width 151 height 21
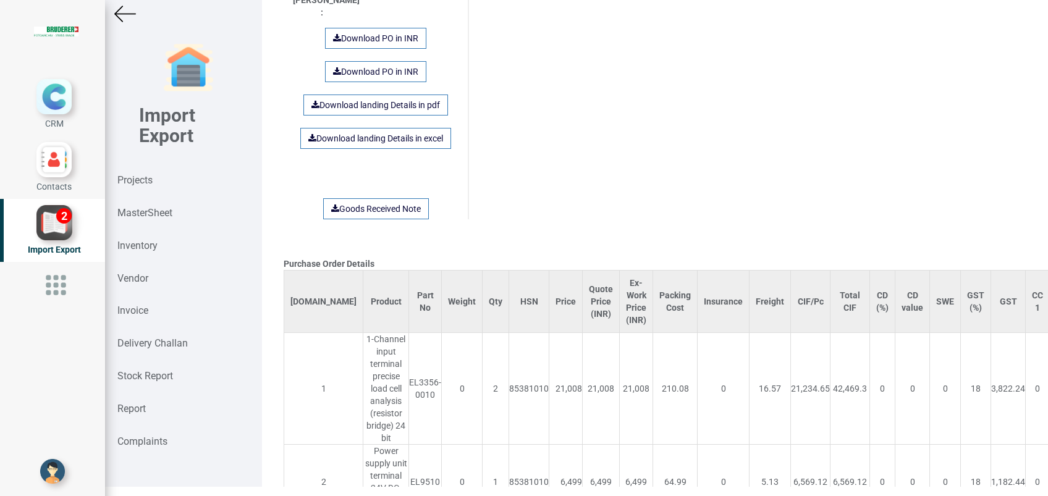
scroll to position [1162, 0]
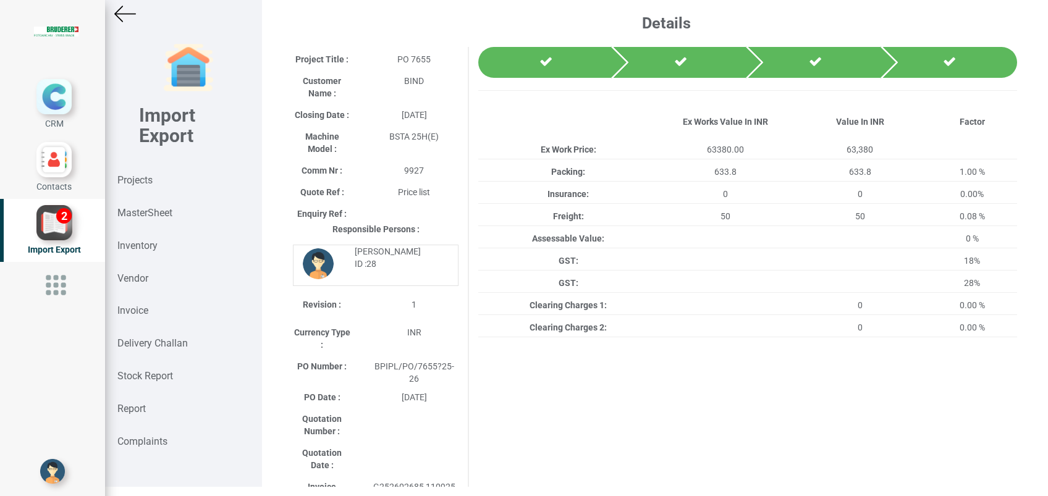
scroll to position [0, 0]
click at [150, 183] on strong "Projects" at bounding box center [134, 180] width 35 height 12
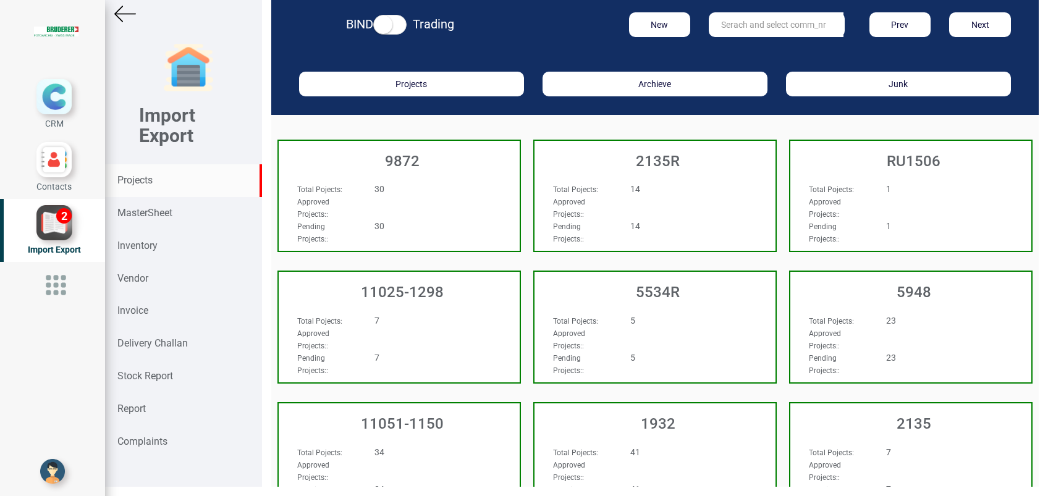
click at [715, 24] on input "text" at bounding box center [776, 24] width 135 height 25
click at [749, 50] on strong "1143" at bounding box center [759, 50] width 20 height 10
type input "11025-1143"
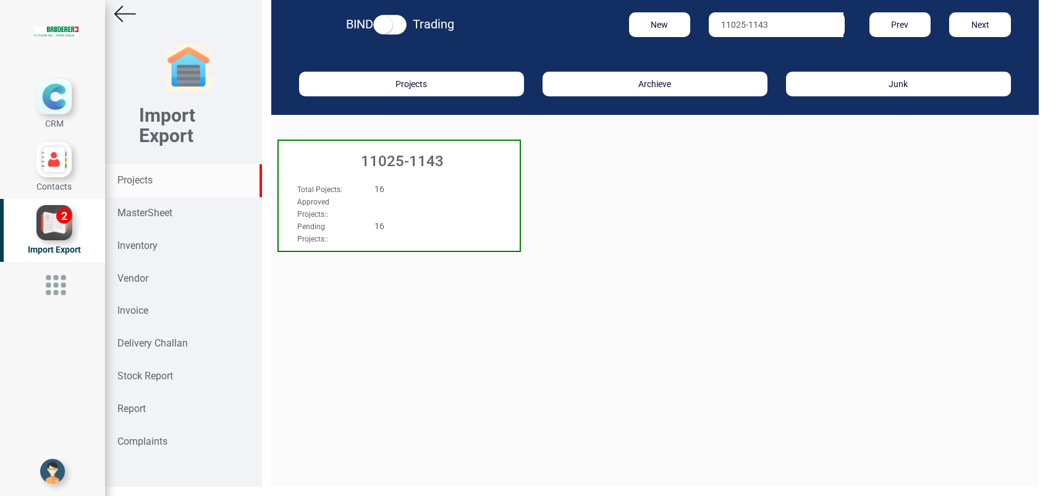
click at [408, 160] on h3 "11025-1143" at bounding box center [402, 161] width 235 height 16
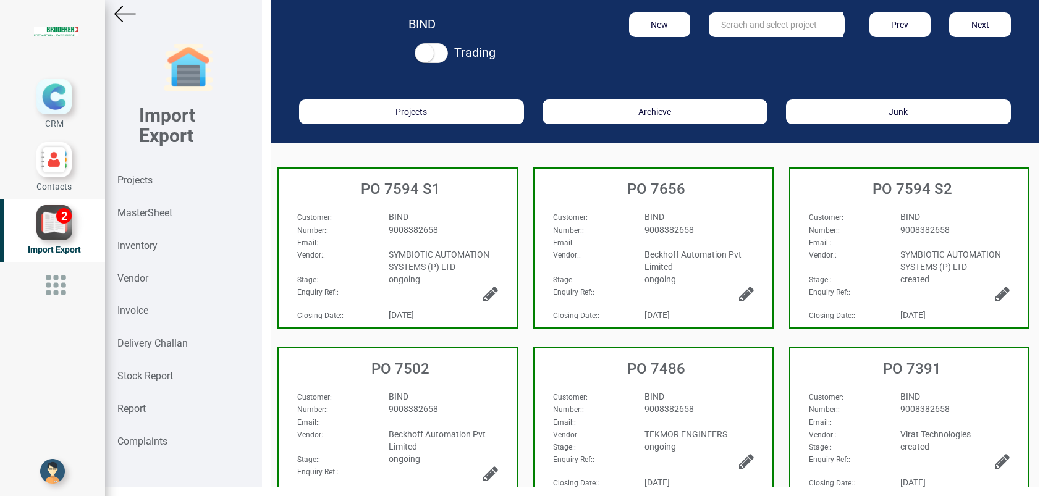
click at [741, 30] on input "text" at bounding box center [776, 24] width 135 height 25
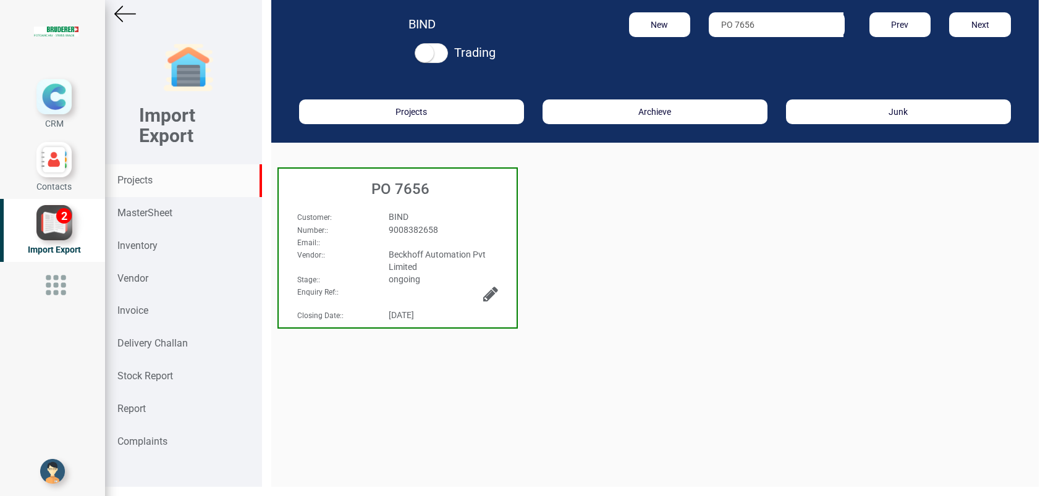
type input "PO 7656"
click at [148, 176] on strong "Projects" at bounding box center [134, 180] width 35 height 12
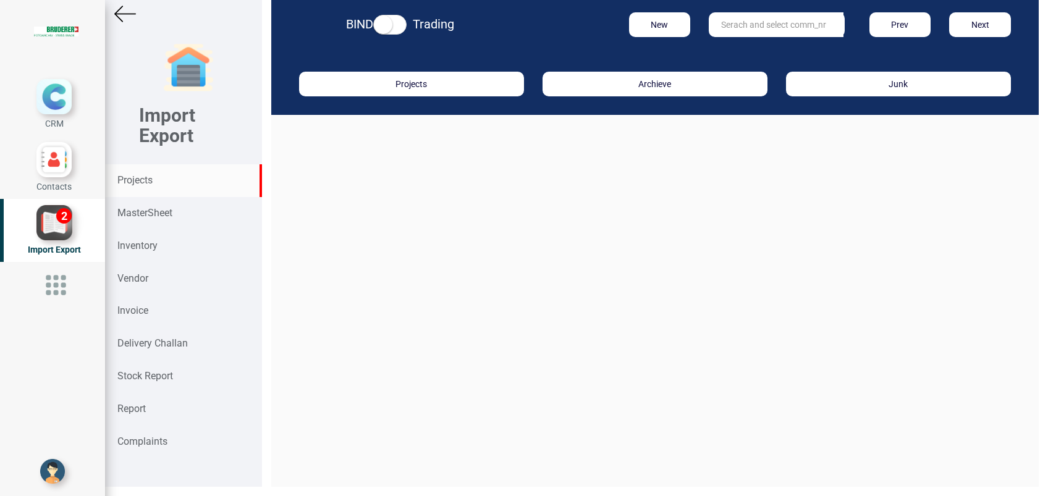
click at [745, 28] on input "text" at bounding box center [776, 24] width 135 height 25
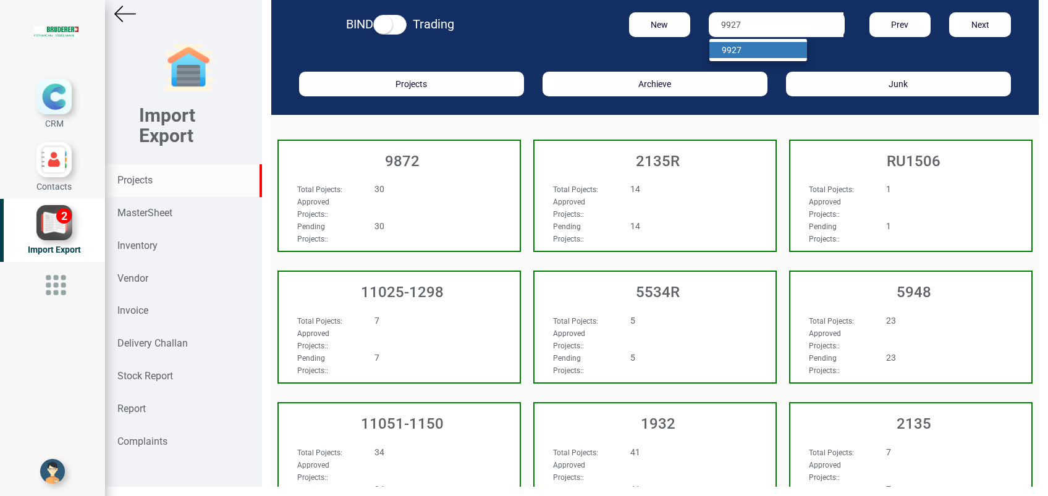
type input "9927"
drag, startPoint x: 756, startPoint y: 48, endPoint x: 739, endPoint y: 69, distance: 27.7
click at [756, 48] on link "9927" at bounding box center [758, 50] width 98 height 16
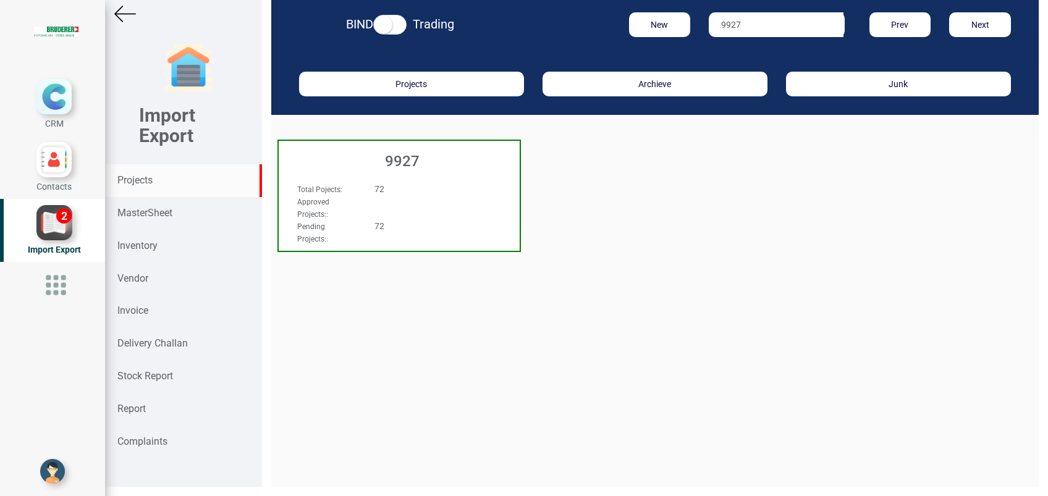
click at [410, 163] on h3 "9927" at bounding box center [402, 161] width 235 height 16
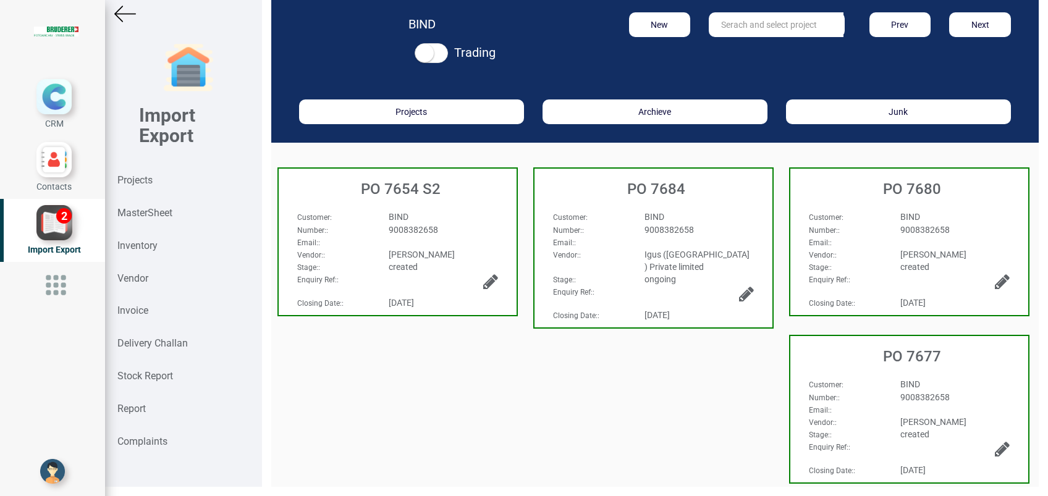
click at [809, 27] on input "text" at bounding box center [776, 24] width 135 height 25
click at [722, 51] on link "PO 7655" at bounding box center [758, 50] width 98 height 16
type input "PO 7655"
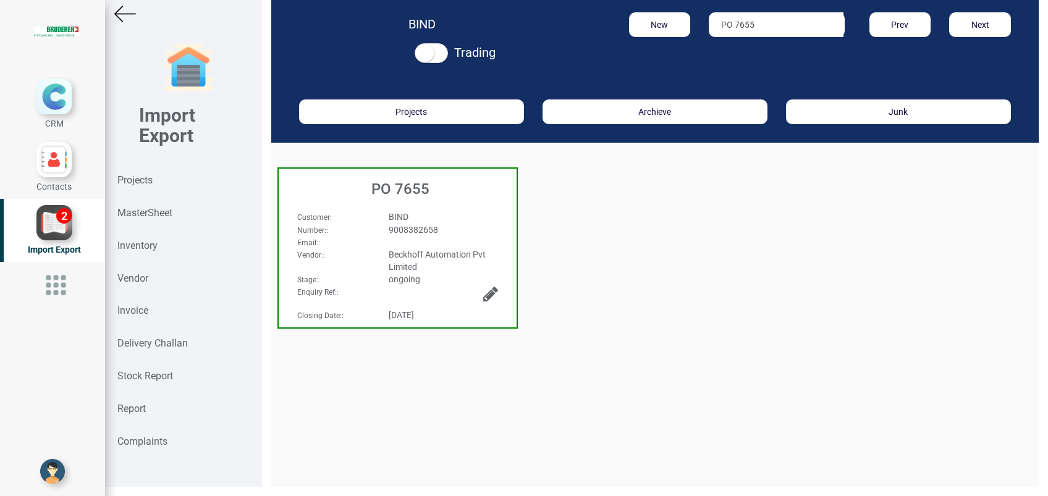
click at [410, 189] on h3 "PO 7655" at bounding box center [401, 189] width 232 height 16
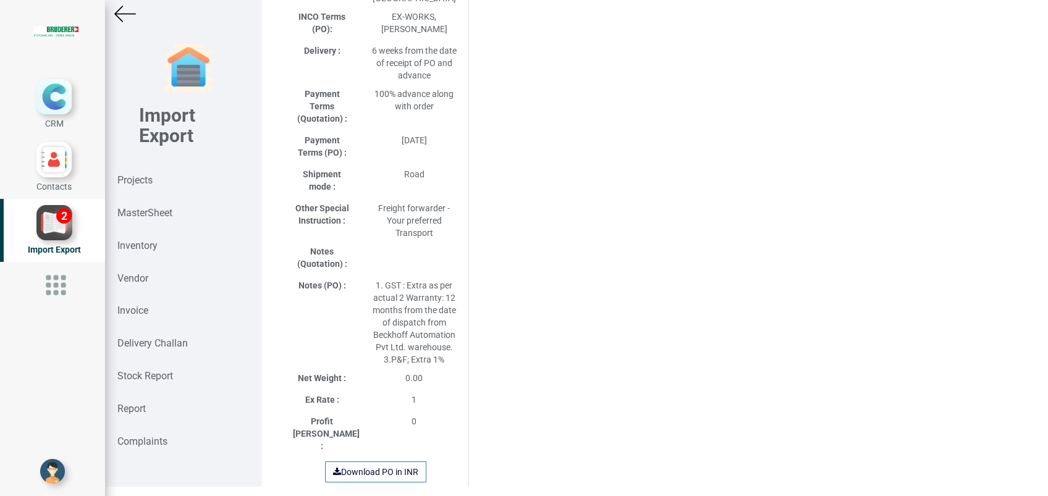
scroll to position [659, 0]
